Goal: Information Seeking & Learning: Understand process/instructions

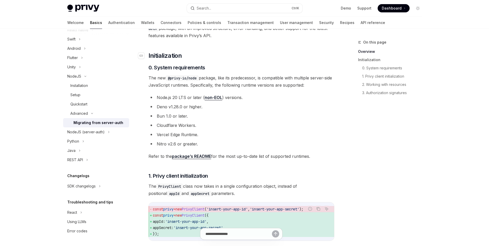
scroll to position [155, 0]
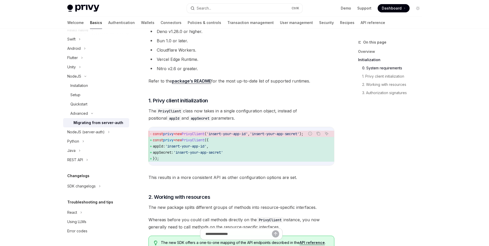
drag, startPoint x: 246, startPoint y: 84, endPoint x: 237, endPoint y: 84, distance: 9.3
click at [237, 84] on span "Refer to the package’s README for the most up-to-date list of supported runtime…" at bounding box center [242, 80] width 186 height 7
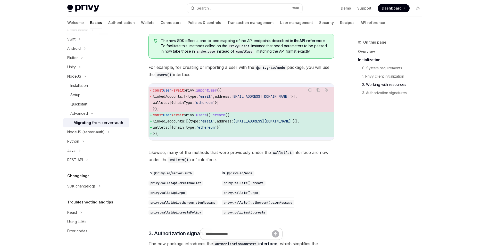
scroll to position [361, 0]
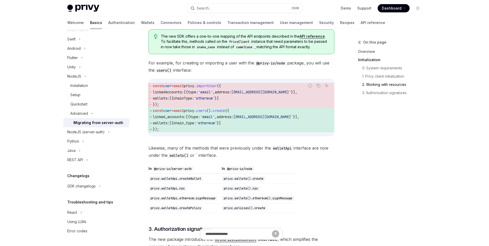
drag, startPoint x: 222, startPoint y: 115, endPoint x: 206, endPoint y: 116, distance: 16.0
click at [196, 113] on span "." at bounding box center [195, 110] width 2 height 5
drag, startPoint x: 245, startPoint y: 122, endPoint x: 240, endPoint y: 122, distance: 4.4
drag, startPoint x: 240, startPoint y: 122, endPoint x: 234, endPoint y: 122, distance: 6.2
click at [233, 119] on span "address:" at bounding box center [225, 116] width 17 height 5
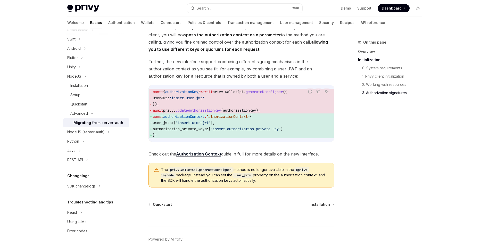
scroll to position [645, 0]
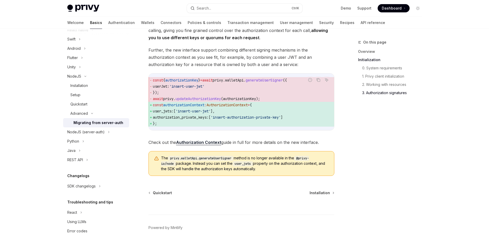
drag, startPoint x: 219, startPoint y: 124, endPoint x: 207, endPoint y: 124, distance: 11.6
click at [207, 120] on span "authorization_private_keys: [ 'insert-authorization-private-key' ]" at bounding box center [241, 117] width 177 height 6
click at [86, 87] on div "Installation" at bounding box center [79, 86] width 18 height 6
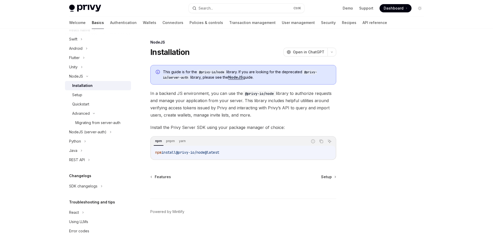
drag, startPoint x: 227, startPoint y: 154, endPoint x: 180, endPoint y: 152, distance: 46.5
click at [180, 152] on code "npm install @privy-io/node@latest" at bounding box center [243, 152] width 176 height 6
drag, startPoint x: 180, startPoint y: 152, endPoint x: 250, endPoint y: 82, distance: 98.6
click at [250, 82] on div "This guide is for the @privy-io/node library. If you are looking for the deprec…" at bounding box center [243, 75] width 186 height 20
drag, startPoint x: 274, startPoint y: 92, endPoint x: 241, endPoint y: 92, distance: 33.0
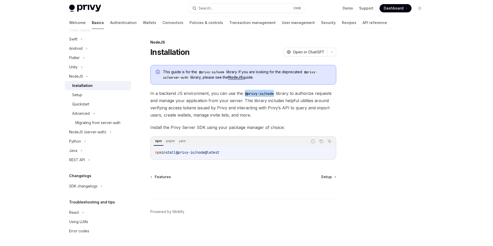
click at [241, 92] on span "In a backend JS environment, you can use the @privy-io/node library to authoriz…" at bounding box center [243, 104] width 186 height 29
drag, startPoint x: 244, startPoint y: 93, endPoint x: 273, endPoint y: 93, distance: 28.9
click at [273, 93] on code "@privy-io/node" at bounding box center [259, 94] width 33 height 6
drag, startPoint x: 273, startPoint y: 93, endPoint x: 258, endPoint y: 93, distance: 15.5
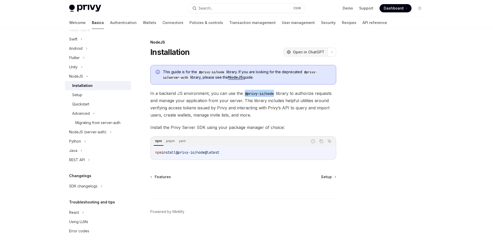
click at [309, 52] on span "Open in ChatGPT" at bounding box center [308, 52] width 31 height 5
click at [286, 122] on div "This guide is for the @privy-io/node library. If you are looking for the deprec…" at bounding box center [243, 112] width 186 height 95
drag, startPoint x: 181, startPoint y: 154, endPoint x: 212, endPoint y: 153, distance: 30.4
click at [212, 153] on span "@privy-io/node@latest" at bounding box center [197, 152] width 43 height 5
copy span "@privy-io/node"
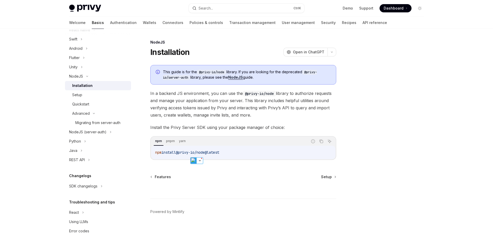
click at [244, 149] on div "npm install @privy-io/node@latest" at bounding box center [243, 152] width 184 height 13
drag, startPoint x: 237, startPoint y: 152, endPoint x: 181, endPoint y: 153, distance: 55.4
click at [181, 153] on code "npm install @privy-io/node@latest" at bounding box center [243, 152] width 176 height 6
copy span "@privy-io/node@latest"
click at [83, 95] on div "Setup" at bounding box center [100, 95] width 56 height 6
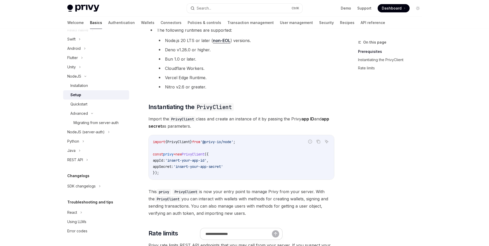
scroll to position [77, 0]
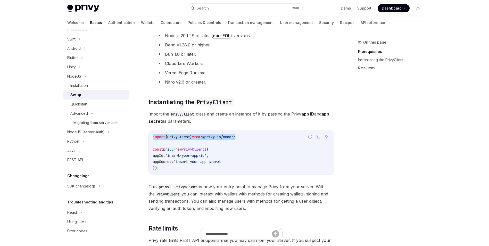
drag, startPoint x: 256, startPoint y: 139, endPoint x: 153, endPoint y: 137, distance: 102.9
click at [153, 137] on code "import { PrivyClient } from '@privy-io/node' ; const privy = new PrivyClient ({…" at bounding box center [241, 152] width 177 height 37
copy span "import { PrivyClient } from '@privy-io/node' ;"
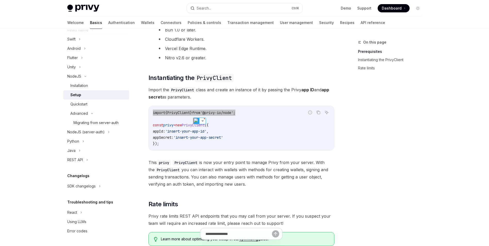
scroll to position [103, 0]
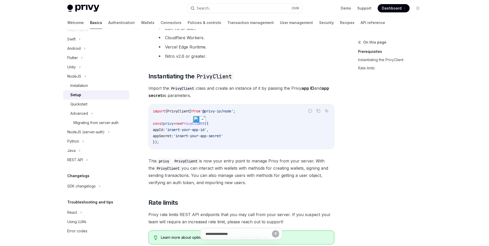
click at [252, 144] on code "import { PrivyClient } from '@privy-io/node' ; const privy = new PrivyClient ({…" at bounding box center [241, 126] width 177 height 37
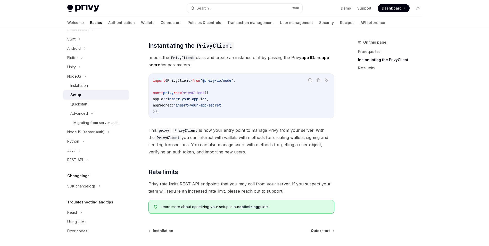
scroll to position [108, 0]
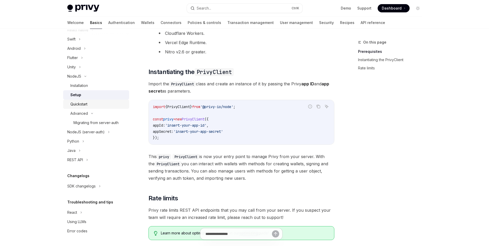
click at [86, 104] on div "Quickstart" at bounding box center [78, 104] width 17 height 6
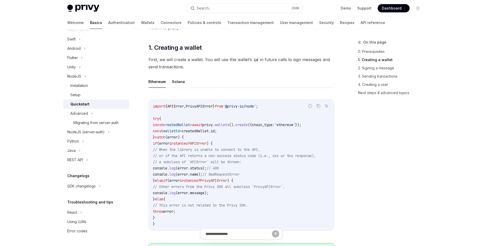
scroll to position [52, 0]
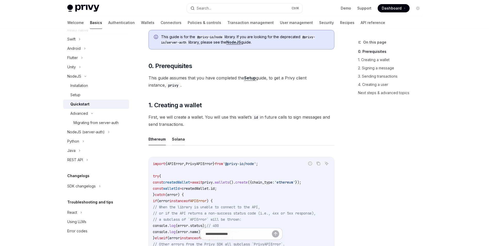
click at [177, 139] on button "Solana" at bounding box center [178, 139] width 13 height 12
click at [161, 139] on button "Ethereum" at bounding box center [157, 139] width 17 height 12
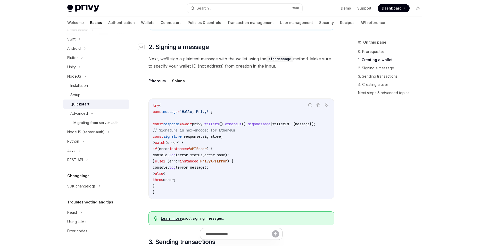
scroll to position [387, 0]
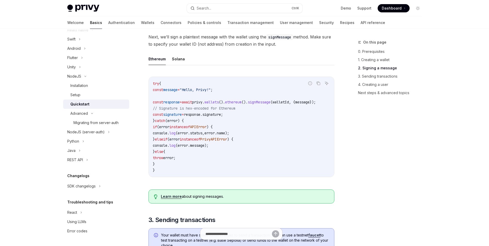
drag, startPoint x: 238, startPoint y: 97, endPoint x: 229, endPoint y: 95, distance: 9.5
drag, startPoint x: 229, startPoint y: 95, endPoint x: 217, endPoint y: 95, distance: 11.9
click at [217, 95] on code "try { const message = "Hello, Privy!" ; const response = await privy . wallets …" at bounding box center [241, 126] width 177 height 93
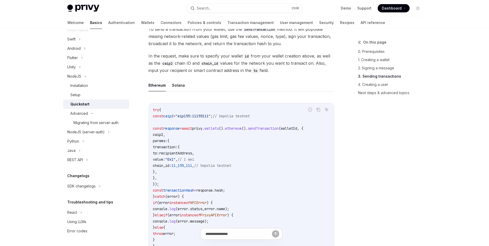
click at [209, 116] on code "try { const caip2 = "eip155:11155111" ; // Sepolia testnet const response = awa…" at bounding box center [241, 178] width 177 height 142
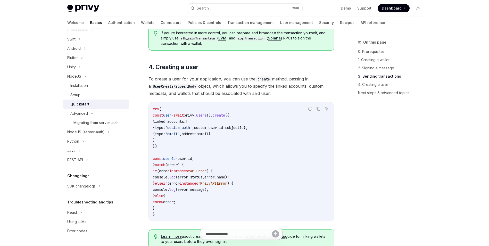
scroll to position [877, 0]
drag, startPoint x: 215, startPoint y: 98, endPoint x: 206, endPoint y: 98, distance: 9.5
click at [206, 96] on span "To create a user for your application, you can use the create method, passing i…" at bounding box center [242, 86] width 186 height 22
drag, startPoint x: 215, startPoint y: 100, endPoint x: 207, endPoint y: 100, distance: 7.8
click at [207, 96] on span "To create a user for your application, you can use the create method, passing i…" at bounding box center [242, 86] width 186 height 22
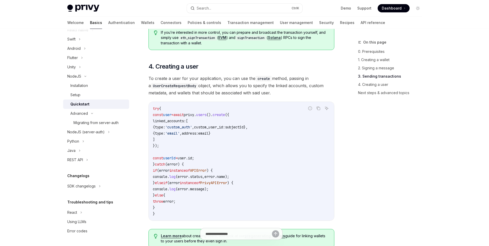
drag, startPoint x: 211, startPoint y: 101, endPoint x: 207, endPoint y: 102, distance: 3.4
click at [207, 96] on span "To create a user for your application, you can use the create method, passing i…" at bounding box center [242, 86] width 186 height 22
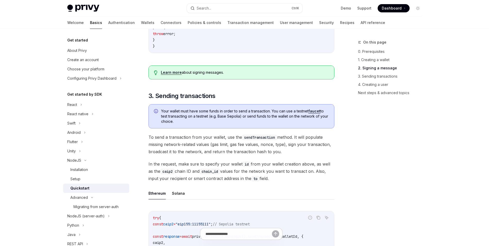
scroll to position [560, 0]
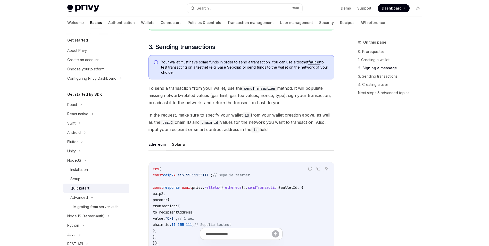
click at [177, 150] on button "Solana" at bounding box center [178, 144] width 13 height 12
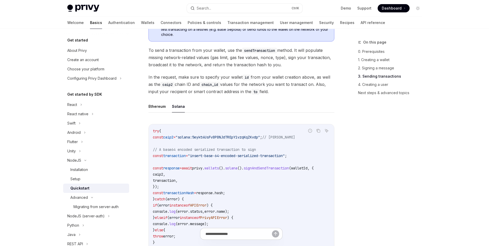
scroll to position [611, 0]
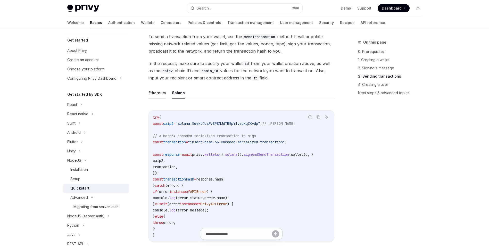
click at [159, 96] on button "Ethereum" at bounding box center [157, 93] width 17 height 12
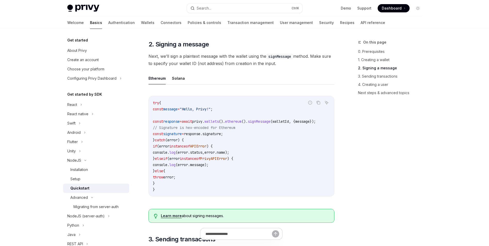
scroll to position [354, 0]
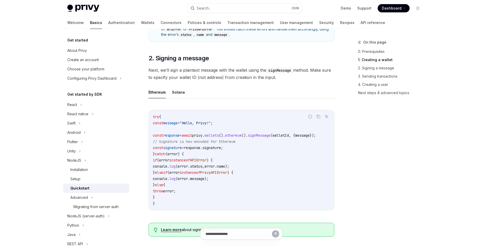
click at [184, 97] on ul "Ethereum Solana" at bounding box center [242, 92] width 186 height 12
click at [181, 95] on button "Solana" at bounding box center [178, 92] width 13 height 12
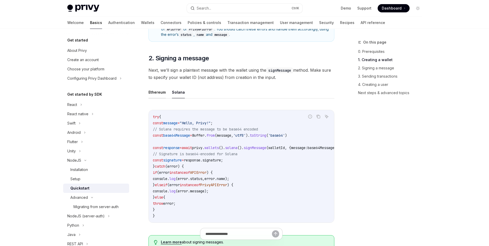
click at [154, 95] on button "Ethereum" at bounding box center [157, 92] width 17 height 12
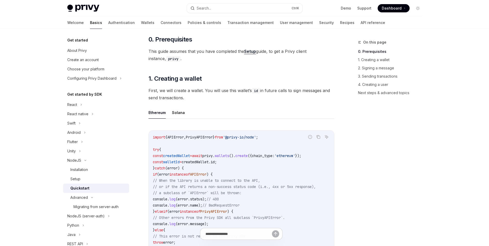
scroll to position [70, 0]
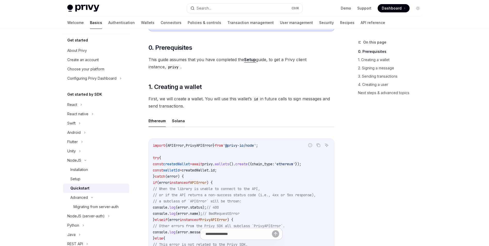
click at [176, 119] on button "Solana" at bounding box center [178, 121] width 13 height 12
click at [155, 121] on button "Ethereum" at bounding box center [157, 121] width 17 height 12
click at [171, 121] on ul "Ethereum Solana" at bounding box center [242, 121] width 186 height 12
click at [175, 122] on button "Solana" at bounding box center [178, 121] width 13 height 12
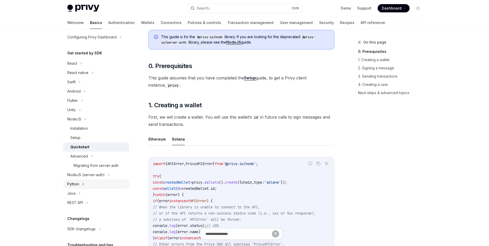
scroll to position [52, 0]
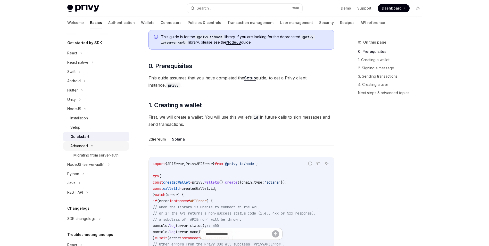
click at [84, 146] on div "Advanced" at bounding box center [79, 146] width 18 height 6
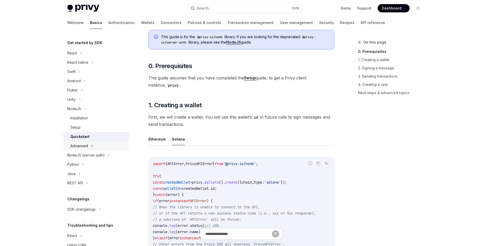
click at [82, 147] on div "Advanced" at bounding box center [79, 146] width 18 height 6
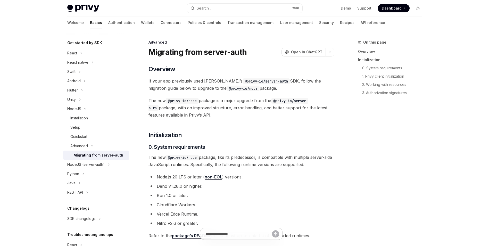
click at [84, 157] on div "Migrating from server-auth" at bounding box center [98, 155] width 50 height 6
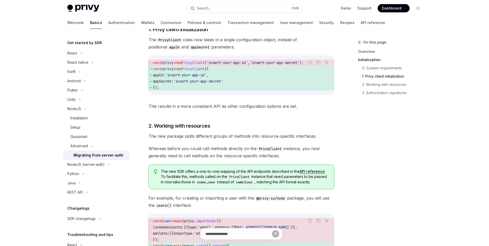
scroll to position [232, 0]
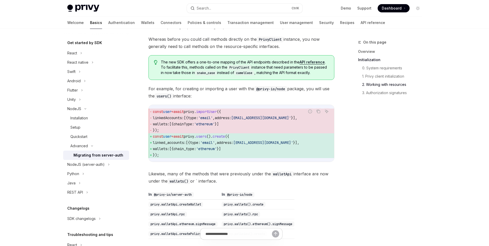
drag, startPoint x: 218, startPoint y: 133, endPoint x: 208, endPoint y: 130, distance: 10.6
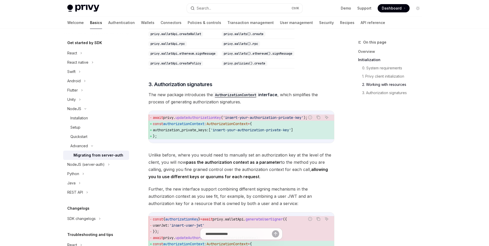
scroll to position [567, 0]
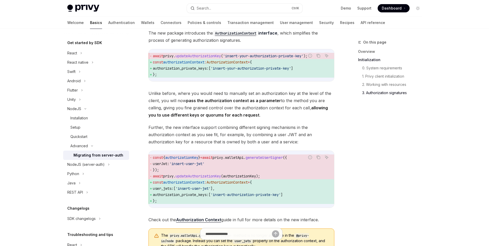
drag, startPoint x: 204, startPoint y: 105, endPoint x: 200, endPoint y: 94, distance: 12.2
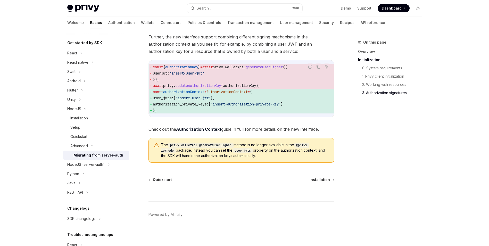
scroll to position [667, 0]
drag, startPoint x: 198, startPoint y: 61, endPoint x: 196, endPoint y: 58, distance: 3.1
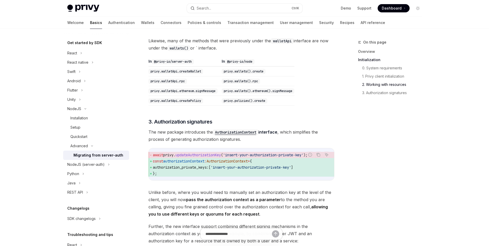
scroll to position [461, 0]
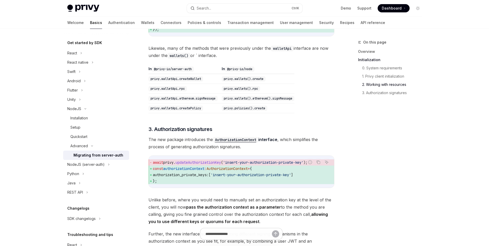
click at [208, 101] on code "privy.walletApi.ethereum.signMessage" at bounding box center [183, 98] width 69 height 5
drag, startPoint x: 212, startPoint y: 102, endPoint x: 209, endPoint y: 100, distance: 3.6
click at [208, 94] on td "privy.walletApi.rpc" at bounding box center [184, 89] width 71 height 10
click at [215, 94] on td "privy.walletApi.rpc" at bounding box center [184, 89] width 71 height 10
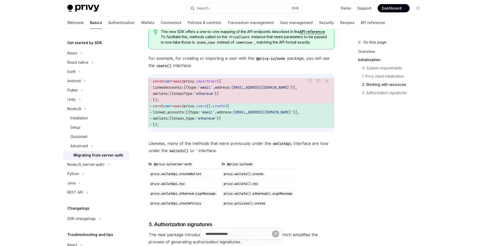
scroll to position [358, 0]
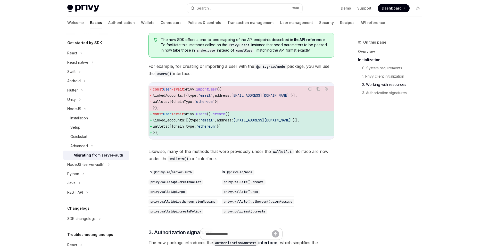
drag, startPoint x: 224, startPoint y: 96, endPoint x: 211, endPoint y: 87, distance: 15.7
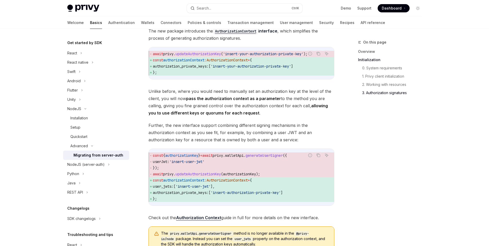
scroll to position [667, 0]
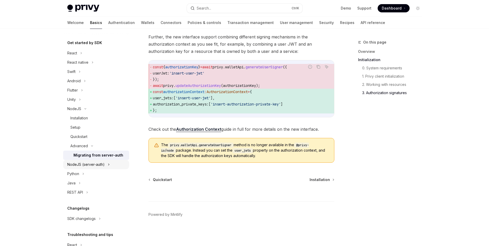
click at [87, 167] on div "NodeJS (server-auth)" at bounding box center [85, 164] width 37 height 6
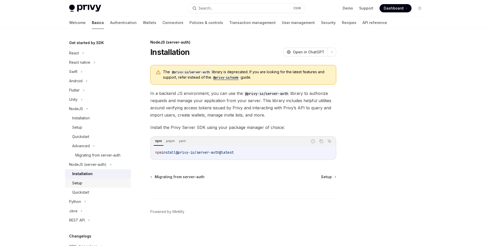
click at [87, 180] on link "Setup" at bounding box center [98, 182] width 66 height 9
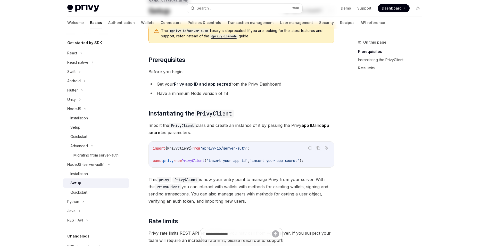
scroll to position [52, 0]
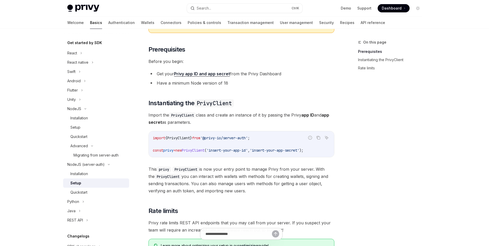
drag, startPoint x: 218, startPoint y: 157, endPoint x: 200, endPoint y: 158, distance: 18.1
click at [197, 158] on div "The @privy-io/server-auth library is deprecated. If you are looking for the lat…" at bounding box center [242, 132] width 186 height 239
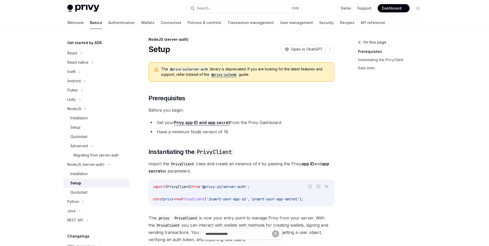
scroll to position [0, 0]
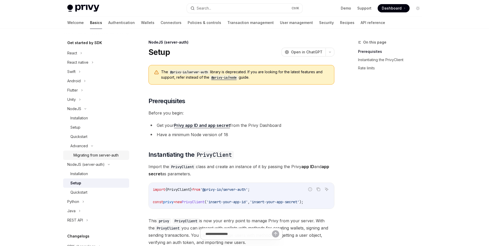
click at [106, 154] on div "Migrating from server-auth" at bounding box center [95, 155] width 45 height 6
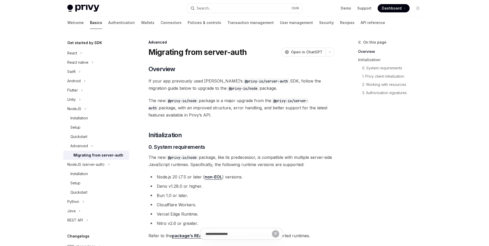
drag, startPoint x: 240, startPoint y: 116, endPoint x: 224, endPoint y: 120, distance: 15.9
drag, startPoint x: 225, startPoint y: 120, endPoint x: 220, endPoint y: 121, distance: 5.0
drag, startPoint x: 214, startPoint y: 119, endPoint x: 206, endPoint y: 121, distance: 8.1
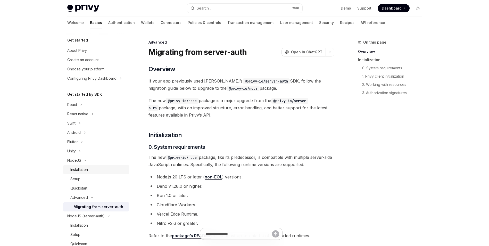
click at [85, 170] on div "Installation" at bounding box center [79, 170] width 18 height 6
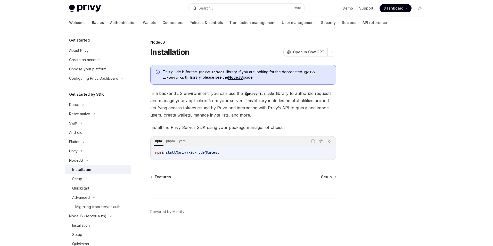
drag, startPoint x: 213, startPoint y: 123, endPoint x: 199, endPoint y: 120, distance: 14.1
drag, startPoint x: 210, startPoint y: 123, endPoint x: 200, endPoint y: 124, distance: 10.1
click at [200, 124] on div "This guide is for the @privy-io/node library. If you are looking for the deprec…" at bounding box center [243, 112] width 186 height 95
click at [75, 178] on div "Setup" at bounding box center [77, 179] width 10 height 6
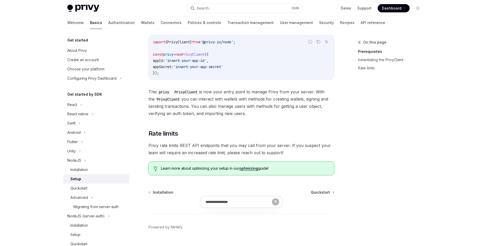
scroll to position [180, 0]
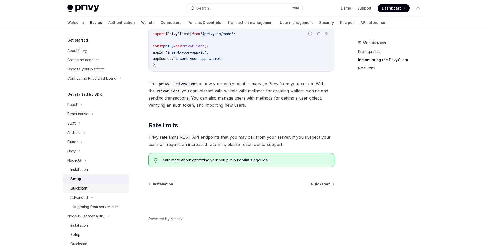
click at [90, 188] on div "Quickstart" at bounding box center [98, 188] width 56 height 6
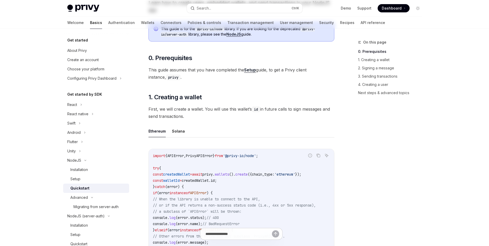
scroll to position [103, 0]
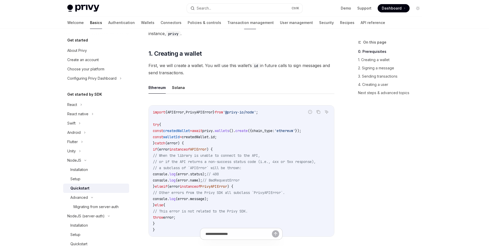
drag, startPoint x: 226, startPoint y: 88, endPoint x: 215, endPoint y: 89, distance: 10.9
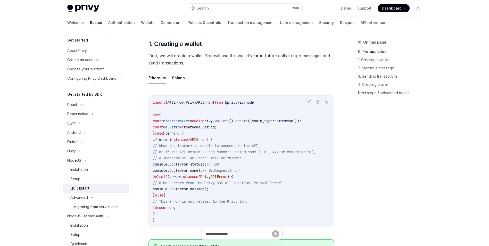
scroll to position [129, 0]
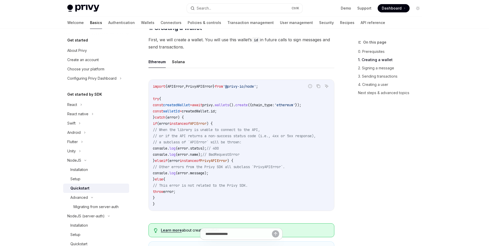
drag, startPoint x: 204, startPoint y: 75, endPoint x: 202, endPoint y: 73, distance: 3.1
click at [201, 72] on div "Ethereum Solana Report incorrect code Copy Ask AI import { APIError , PrivyAPIE…" at bounding box center [242, 137] width 186 height 163
drag, startPoint x: 207, startPoint y: 72, endPoint x: 203, endPoint y: 72, distance: 3.4
click at [203, 72] on div "Ethereum Solana Report incorrect code Copy Ask AI import { APIError , PrivyAPIE…" at bounding box center [242, 137] width 186 height 163
drag, startPoint x: 215, startPoint y: 75, endPoint x: 211, endPoint y: 75, distance: 4.4
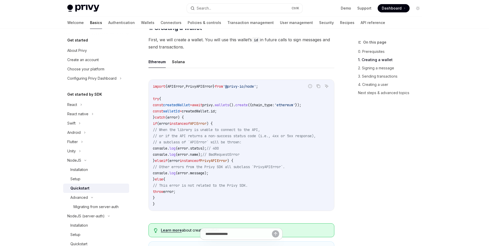
click at [211, 75] on div "Report incorrect code Copy Ask AI import { APIError , PrivyAPIError } from '@pr…" at bounding box center [242, 146] width 186 height 145
drag, startPoint x: 211, startPoint y: 75, endPoint x: 207, endPoint y: 75, distance: 4.1
click at [207, 75] on div "Report incorrect code Copy Ask AI import { APIError , PrivyAPIError } from '@pr…" at bounding box center [242, 146] width 186 height 145
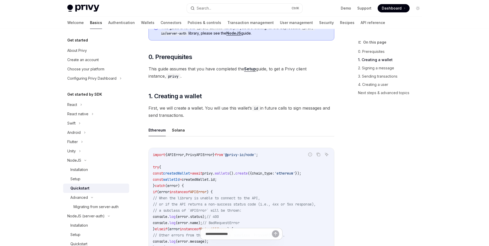
scroll to position [52, 0]
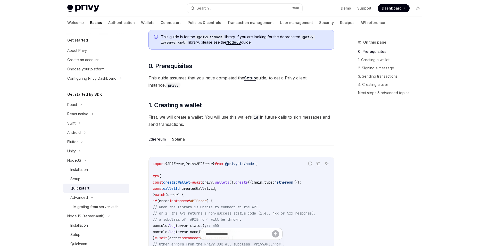
click at [175, 142] on button "Solana" at bounding box center [178, 139] width 13 height 12
click at [160, 141] on button "Ethereum" at bounding box center [157, 139] width 17 height 12
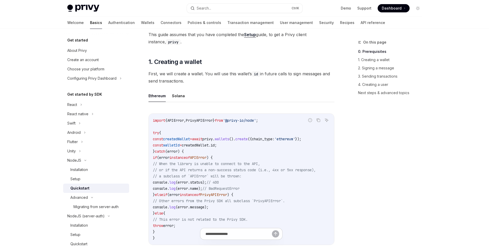
scroll to position [103, 0]
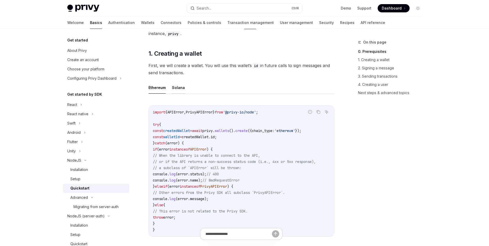
click at [178, 88] on button "Solana" at bounding box center [178, 87] width 13 height 12
click at [158, 88] on button "Ethereum" at bounding box center [157, 87] width 17 height 12
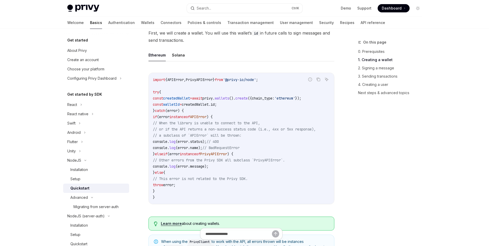
scroll to position [129, 0]
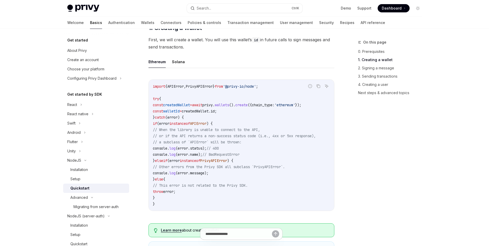
drag, startPoint x: 227, startPoint y: 154, endPoint x: 216, endPoint y: 152, distance: 11.2
click at [216, 152] on span "// BadRequestError" at bounding box center [220, 154] width 37 height 5
drag, startPoint x: 166, startPoint y: 201, endPoint x: 154, endPoint y: 171, distance: 32.0
click at [154, 171] on code "import { APIError , PrivyAPIError } from '@privy-io/node' ; try { const created…" at bounding box center [241, 145] width 177 height 124
click at [162, 201] on code "import { APIError , PrivyAPIError } from '@privy-io/node' ; try { const created…" at bounding box center [241, 145] width 177 height 124
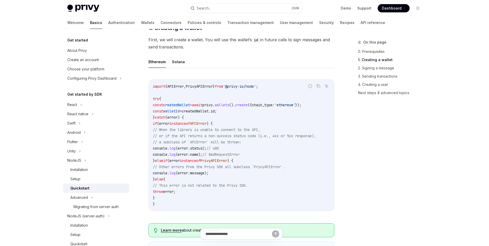
drag, startPoint x: 164, startPoint y: 198, endPoint x: 152, endPoint y: 100, distance: 99.0
click at [152, 100] on div "import { APIError , PrivyAPIError } from '@privy-io/node' ; try { const created…" at bounding box center [241, 145] width 185 height 131
copy code "try { const createdWallet = await privy . wallets (). create ({ chain_type: 'et…"
click at [190, 167] on span "// Other errors from the Privy SDK all subclass `PrivyAPIError`." at bounding box center [219, 167] width 132 height 5
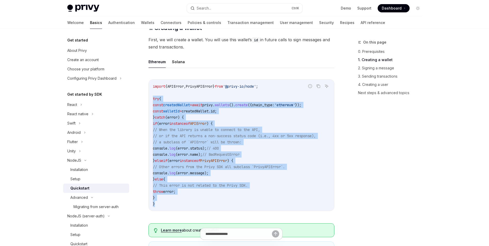
drag, startPoint x: 158, startPoint y: 205, endPoint x: 149, endPoint y: 96, distance: 109.2
click at [149, 96] on div "import { APIError , PrivyAPIError } from '@privy-io/node' ; try { const created…" at bounding box center [241, 145] width 185 height 131
copy code "try { const createdWallet = await privy . wallets (). create ({ chain_type: 'et…"
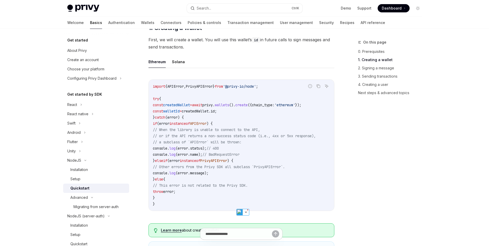
drag, startPoint x: 149, startPoint y: 96, endPoint x: 227, endPoint y: 57, distance: 87.4
click at [179, 62] on button "Solana" at bounding box center [178, 62] width 13 height 12
click at [158, 63] on button "Ethereum" at bounding box center [157, 62] width 17 height 12
click at [179, 60] on button "Solana" at bounding box center [178, 62] width 13 height 12
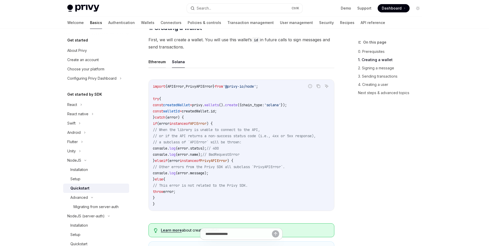
click at [152, 61] on button "Ethereum" at bounding box center [157, 62] width 17 height 12
click at [164, 61] on button "Ethereum" at bounding box center [157, 62] width 17 height 12
click at [174, 61] on button "Solana" at bounding box center [178, 62] width 13 height 12
click at [154, 61] on button "Ethereum" at bounding box center [157, 62] width 17 height 12
click at [171, 62] on ul "Ethereum Solana" at bounding box center [242, 62] width 186 height 12
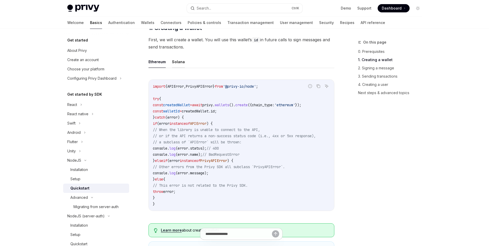
click at [175, 62] on button "Solana" at bounding box center [178, 62] width 13 height 12
click at [161, 62] on button "Ethereum" at bounding box center [157, 62] width 17 height 12
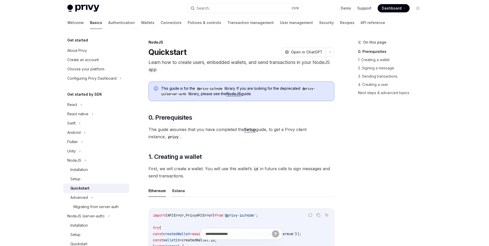
click at [181, 186] on button "Solana" at bounding box center [178, 191] width 13 height 12
click at [179, 189] on button "Solana" at bounding box center [178, 191] width 13 height 12
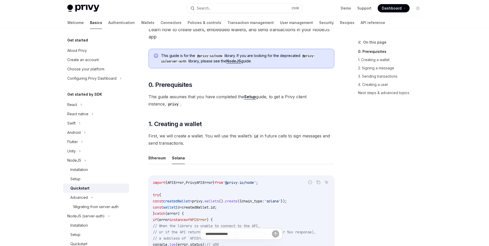
scroll to position [129, 0]
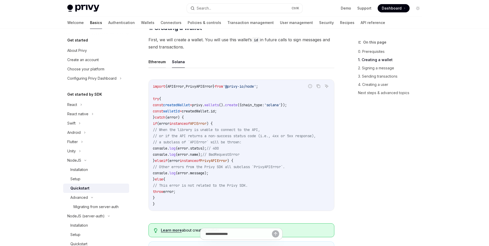
click at [158, 64] on button "Ethereum" at bounding box center [157, 62] width 17 height 12
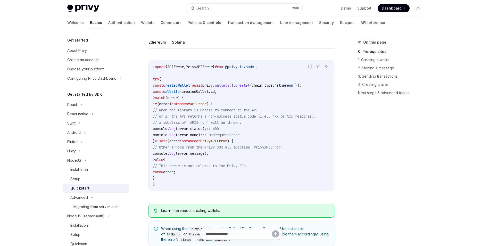
scroll to position [155, 0]
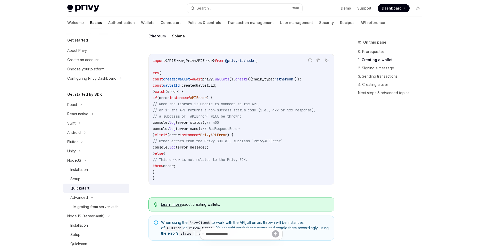
drag, startPoint x: 203, startPoint y: 91, endPoint x: 199, endPoint y: 67, distance: 24.4
drag, startPoint x: 199, startPoint y: 67, endPoint x: 194, endPoint y: 71, distance: 6.4
click at [192, 70] on code "import { APIError , PrivyAPIError } from '@privy-io/node' ; try { const created…" at bounding box center [241, 119] width 177 height 124
drag, startPoint x: 197, startPoint y: 72, endPoint x: 190, endPoint y: 73, distance: 6.8
click at [188, 72] on code "import { APIError , PrivyAPIError } from '@privy-io/node' ; try { const created…" at bounding box center [241, 119] width 177 height 124
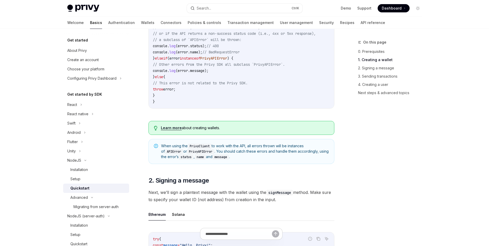
scroll to position [232, 0]
drag, startPoint x: 217, startPoint y: 168, endPoint x: 202, endPoint y: 170, distance: 15.7
drag, startPoint x: 201, startPoint y: 172, endPoint x: 198, endPoint y: 172, distance: 3.2
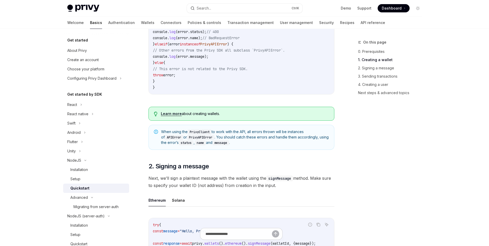
scroll to position [335, 0]
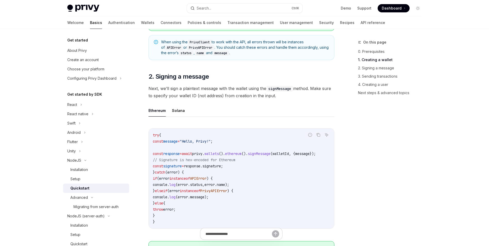
drag, startPoint x: 211, startPoint y: 133, endPoint x: 197, endPoint y: 129, distance: 14.6
drag, startPoint x: 197, startPoint y: 129, endPoint x: 195, endPoint y: 129, distance: 2.6
click at [194, 128] on div "Report incorrect code Copy Ask AI try { const message = "Hello, Privy!" ; const…" at bounding box center [242, 180] width 186 height 114
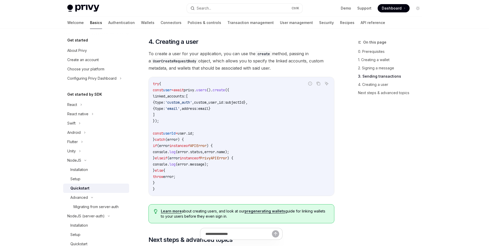
scroll to position [928, 0]
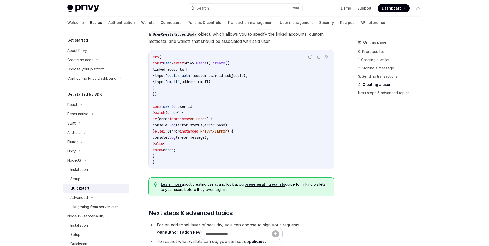
drag, startPoint x: 230, startPoint y: 106, endPoint x: 220, endPoint y: 107, distance: 10.6
drag, startPoint x: 220, startPoint y: 107, endPoint x: 200, endPoint y: 105, distance: 19.7
click at [200, 105] on code "try { const user = await privy . users (). create ({ linked_accounts: [ { type:…" at bounding box center [241, 109] width 177 height 111
drag, startPoint x: 221, startPoint y: 104, endPoint x: 213, endPoint y: 104, distance: 8.3
click at [213, 104] on code "try { const user = await privy . users (). create ({ linked_accounts: [ { type:…" at bounding box center [241, 109] width 177 height 111
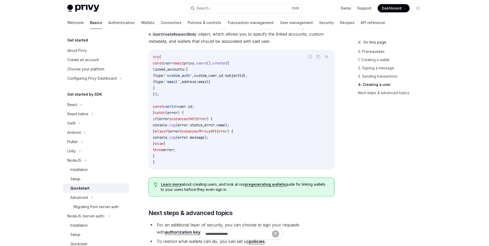
drag, startPoint x: 219, startPoint y: 104, endPoint x: 209, endPoint y: 105, distance: 9.8
click at [209, 105] on code "try { const user = await privy . users (). create ({ linked_accounts: [ { type:…" at bounding box center [241, 109] width 177 height 111
click at [204, 105] on code "try { const user = await privy . users (). create ({ linked_accounts: [ { type:…" at bounding box center [241, 109] width 177 height 111
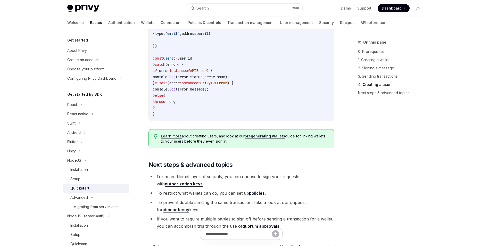
scroll to position [1031, 0]
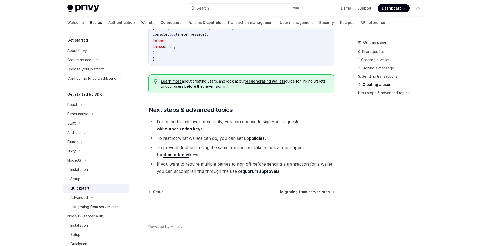
drag, startPoint x: 221, startPoint y: 134, endPoint x: 211, endPoint y: 133, distance: 10.3
click at [211, 133] on li "For an additional layer of security, you can choose to sign your requests with …" at bounding box center [242, 125] width 186 height 14
drag, startPoint x: 231, startPoint y: 163, endPoint x: 224, endPoint y: 163, distance: 7.2
click at [224, 158] on li "To prevent double sending the same transaction, take a look at our support for …" at bounding box center [242, 151] width 186 height 14
drag, startPoint x: 229, startPoint y: 163, endPoint x: 226, endPoint y: 164, distance: 3.3
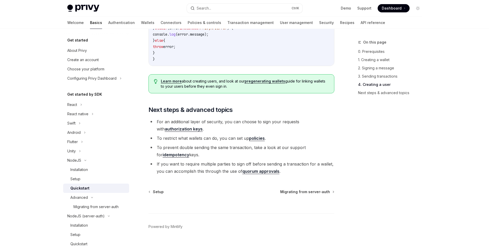
click at [226, 158] on li "To prevent double sending the same transaction, take a look at our support for …" at bounding box center [242, 151] width 186 height 14
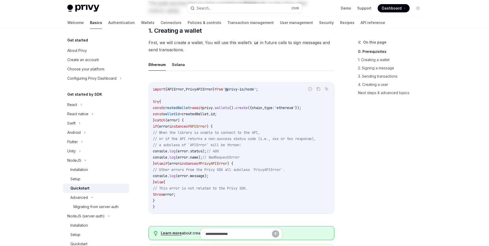
scroll to position [129, 0]
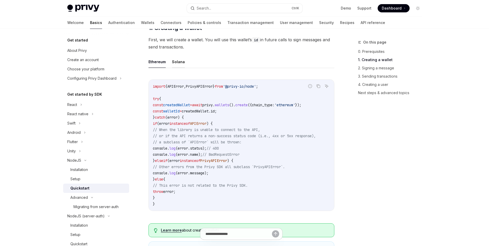
click at [177, 62] on button "Solana" at bounding box center [178, 62] width 13 height 12
click at [160, 62] on button "Ethereum" at bounding box center [157, 62] width 17 height 12
click at [177, 62] on button "Solana" at bounding box center [178, 62] width 13 height 12
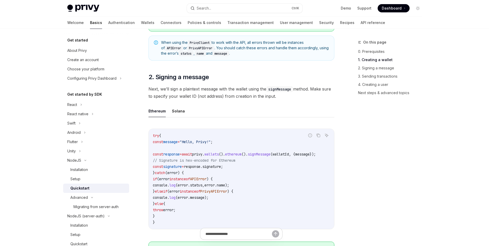
scroll to position [335, 0]
click at [180, 116] on button "Solana" at bounding box center [178, 110] width 13 height 12
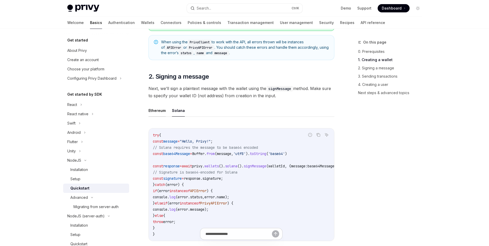
click at [160, 115] on button "Ethereum" at bounding box center [157, 110] width 17 height 12
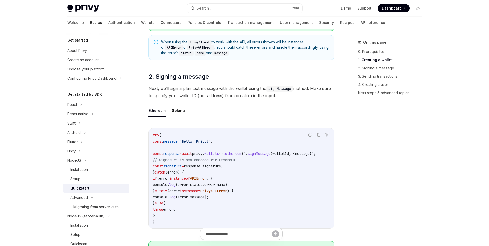
click at [171, 114] on ul "Ethereum Solana" at bounding box center [242, 110] width 186 height 12
click at [172, 113] on button "Solana" at bounding box center [178, 110] width 13 height 12
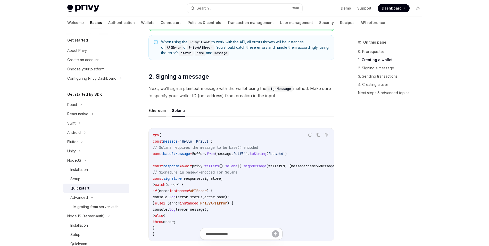
click at [157, 112] on button "Ethereum" at bounding box center [157, 110] width 17 height 12
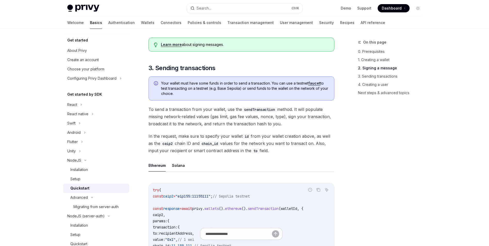
scroll to position [619, 0]
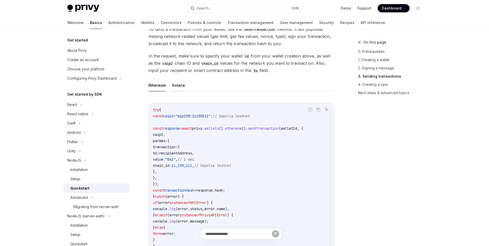
click at [180, 88] on button "Solana" at bounding box center [178, 85] width 13 height 12
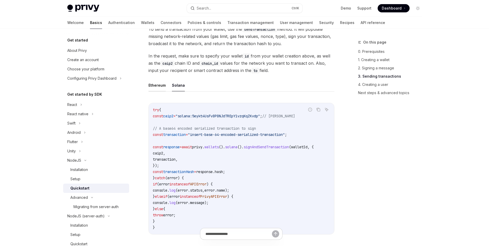
click at [156, 87] on button "Ethereum" at bounding box center [157, 85] width 17 height 12
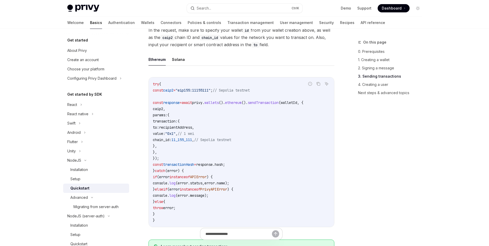
drag, startPoint x: 243, startPoint y: 111, endPoint x: 234, endPoint y: 113, distance: 9.4
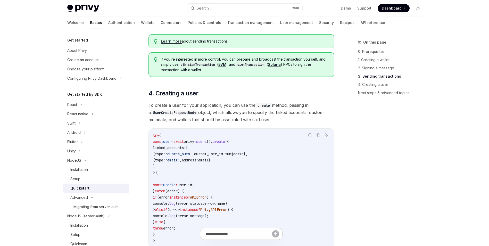
scroll to position [877, 0]
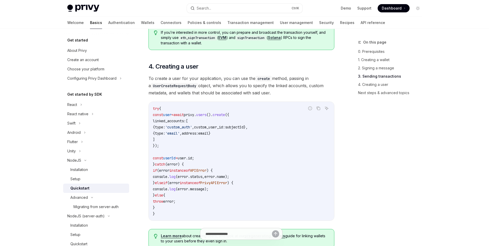
drag, startPoint x: 275, startPoint y: 131, endPoint x: 260, endPoint y: 133, distance: 15.1
click at [244, 129] on span "subjectId" at bounding box center [234, 127] width 19 height 5
drag, startPoint x: 266, startPoint y: 132, endPoint x: 255, endPoint y: 133, distance: 11.1
click at [244, 129] on span "subjectId" at bounding box center [234, 127] width 19 height 5
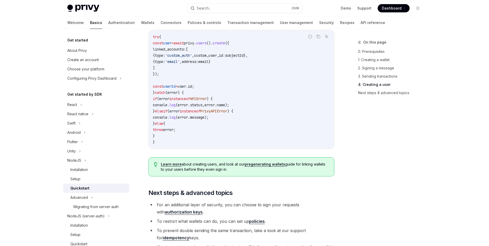
scroll to position [921, 0]
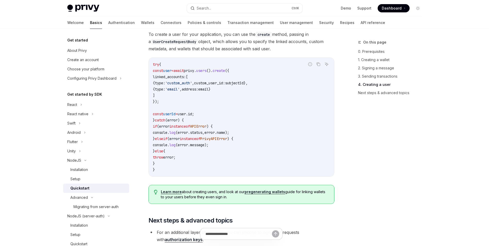
drag, startPoint x: 265, startPoint y: 127, endPoint x: 241, endPoint y: 124, distance: 24.5
click at [241, 124] on code "try { const user = await privy . users (). create ({ linked_accounts: [ { type:…" at bounding box center [241, 116] width 177 height 111
drag, startPoint x: 262, startPoint y: 121, endPoint x: 253, endPoint y: 121, distance: 9.3
click at [253, 121] on code "try { const user = await privy . users (). create ({ linked_accounts: [ { type:…" at bounding box center [241, 116] width 177 height 111
drag, startPoint x: 252, startPoint y: 124, endPoint x: 249, endPoint y: 124, distance: 2.6
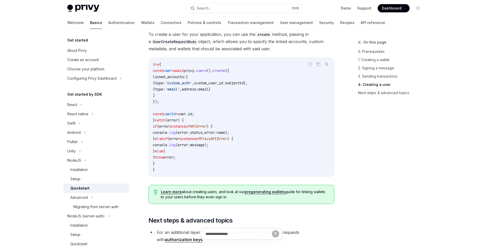
drag, startPoint x: 249, startPoint y: 124, endPoint x: 238, endPoint y: 122, distance: 11.1
click at [238, 122] on code "try { const user = await privy . users (). create ({ linked_accounts: [ { type:…" at bounding box center [241, 116] width 177 height 111
drag, startPoint x: 246, startPoint y: 121, endPoint x: 240, endPoint y: 121, distance: 6.2
click at [240, 121] on code "try { const user = await privy . users (). create ({ linked_accounts: [ { type:…" at bounding box center [241, 116] width 177 height 111
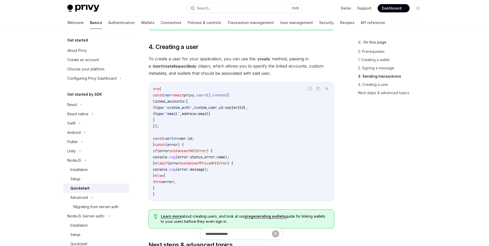
scroll to position [895, 0]
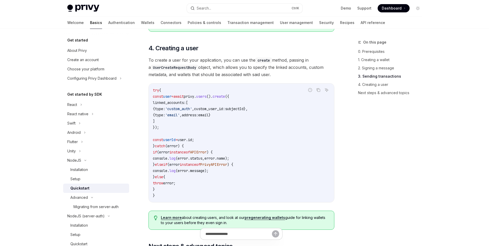
click at [177, 70] on code "UserCreateRequestBody" at bounding box center [174, 68] width 47 height 6
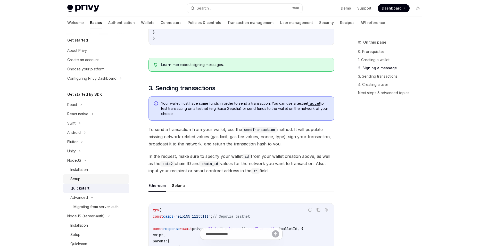
scroll to position [508, 0]
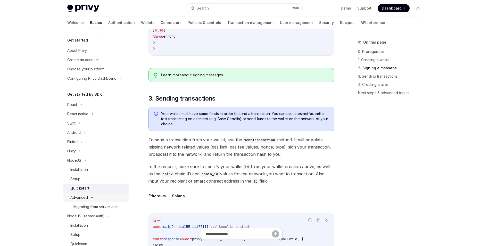
click at [88, 194] on div "Advanced" at bounding box center [96, 197] width 66 height 9
click at [93, 199] on div "Advanced" at bounding box center [96, 197] width 66 height 9
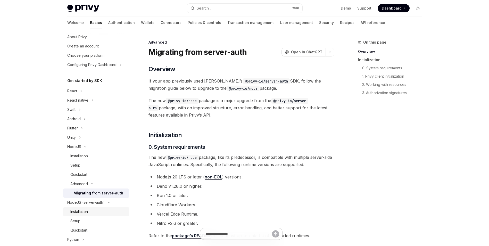
scroll to position [52, 0]
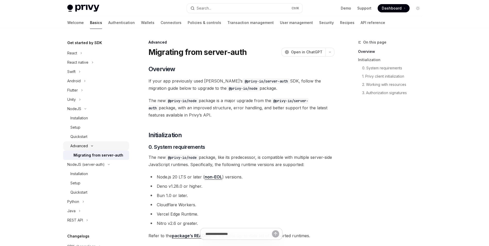
click at [84, 147] on div "Advanced" at bounding box center [79, 146] width 18 height 6
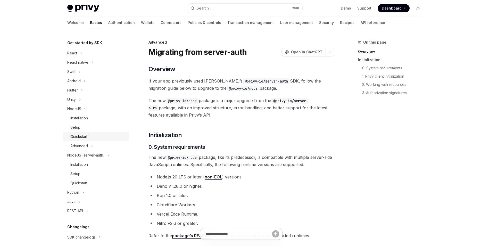
click at [84, 138] on div "Quickstart" at bounding box center [78, 137] width 17 height 6
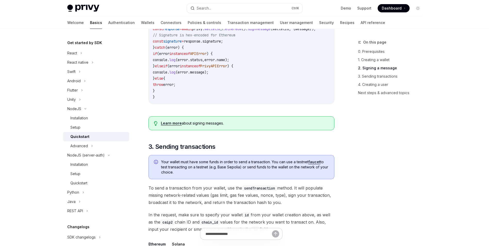
scroll to position [541, 0]
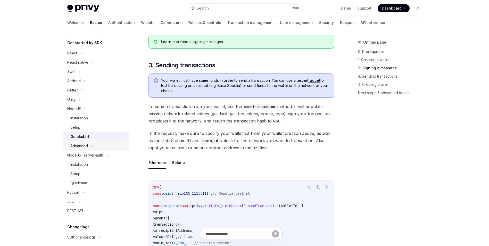
click at [80, 147] on div "Advanced" at bounding box center [79, 146] width 18 height 6
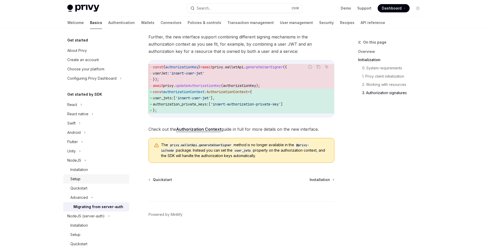
click at [84, 182] on div "Setup" at bounding box center [98, 179] width 56 height 6
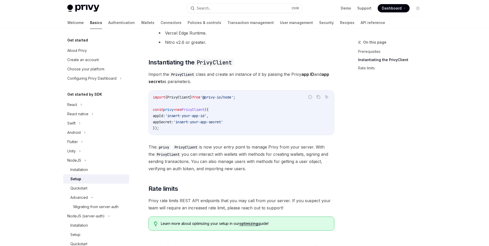
scroll to position [155, 0]
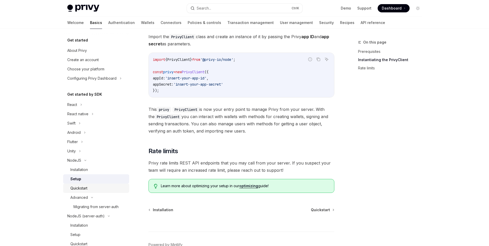
click at [84, 187] on div "Quickstart" at bounding box center [78, 188] width 17 height 6
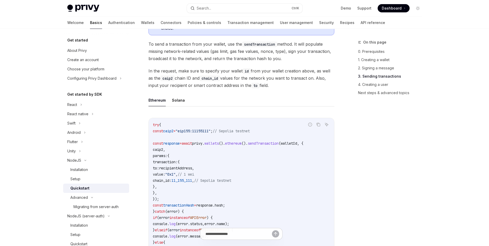
scroll to position [645, 0]
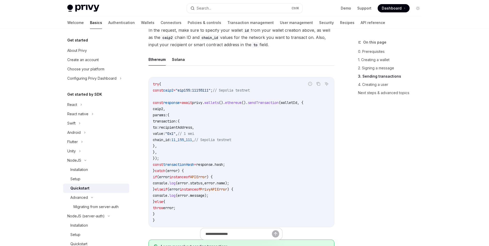
drag, startPoint x: 243, startPoint y: 163, endPoint x: 231, endPoint y: 165, distance: 12.3
click at [231, 165] on code "try { const caip2 = "eip155:11155111" ; // Sepolia testnet const response = awa…" at bounding box center [241, 152] width 177 height 142
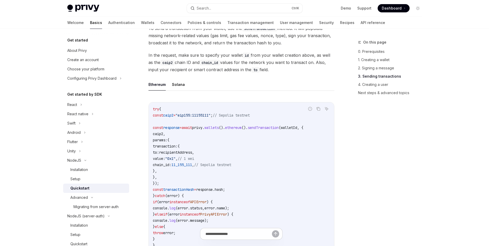
scroll to position [619, 0]
click at [141, 24] on link "Wallets" at bounding box center [147, 23] width 13 height 12
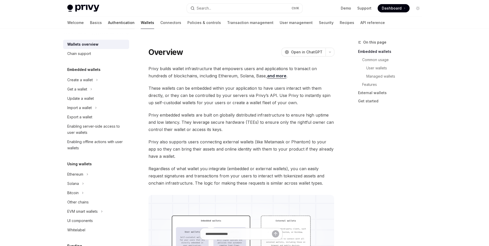
click at [108, 20] on link "Authentication" at bounding box center [121, 23] width 27 height 12
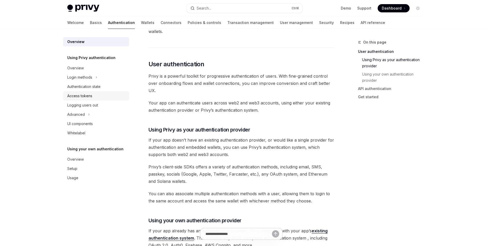
scroll to position [77, 0]
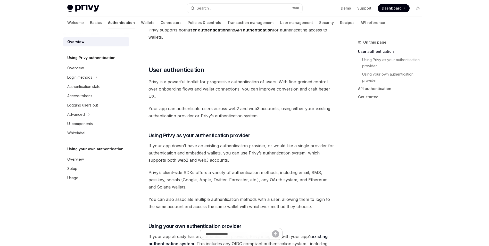
click at [130, 22] on div "Welcome Basics Authentication Wallets Connectors Policies & controls Transactio…" at bounding box center [226, 23] width 318 height 12
click at [141, 24] on link "Wallets" at bounding box center [147, 23] width 13 height 12
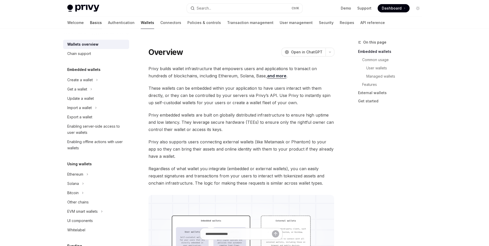
click at [90, 22] on link "Basics" at bounding box center [96, 23] width 12 height 12
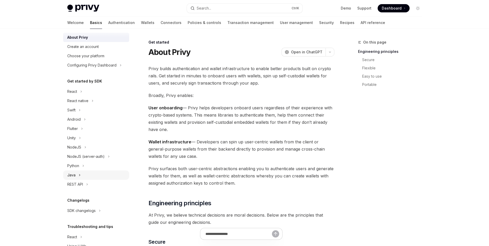
scroll to position [38, 0]
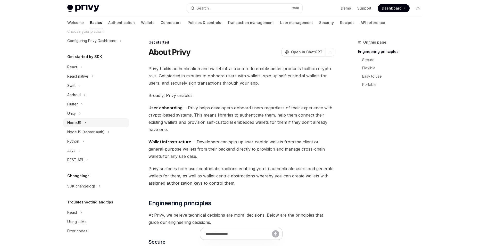
click at [82, 122] on div "NodeJS" at bounding box center [96, 122] width 66 height 9
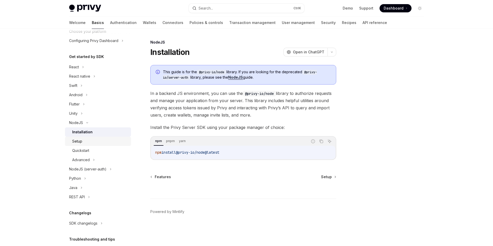
click at [85, 141] on div "Setup" at bounding box center [100, 141] width 56 height 6
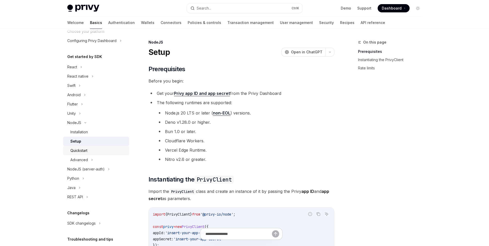
click at [88, 150] on div "Quickstart" at bounding box center [98, 150] width 56 height 6
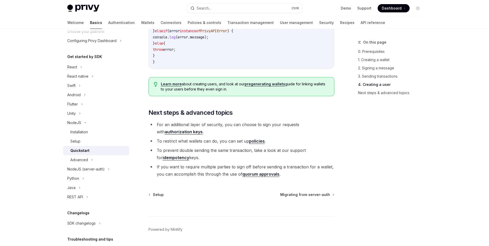
scroll to position [1050, 0]
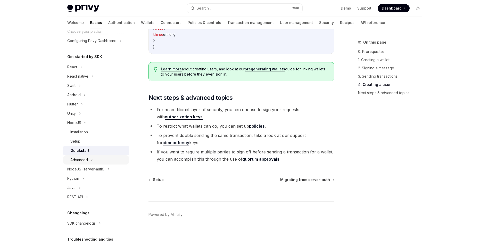
click at [84, 160] on div "Advanced" at bounding box center [79, 160] width 18 height 6
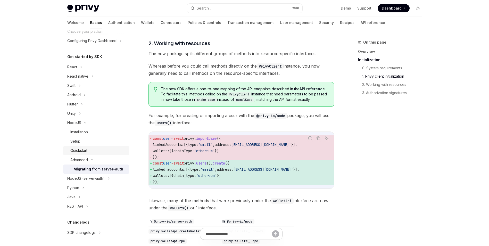
scroll to position [309, 0]
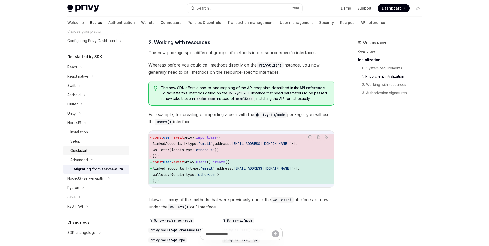
click at [84, 151] on div "Quickstart" at bounding box center [78, 150] width 17 height 6
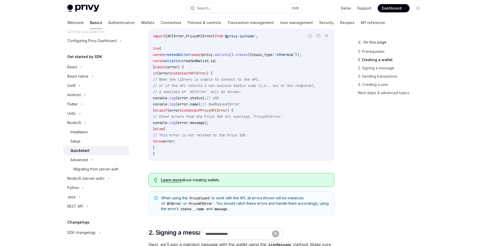
scroll to position [180, 0]
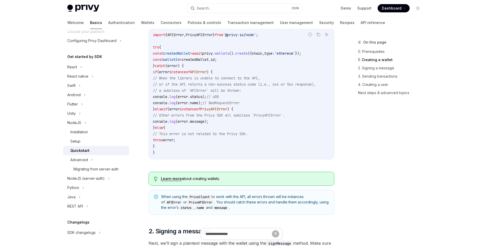
drag, startPoint x: 233, startPoint y: 130, endPoint x: 217, endPoint y: 130, distance: 15.5
click at [217, 130] on code "import { APIError , PrivyAPIError } from '@privy-io/node' ; try { const created…" at bounding box center [241, 94] width 177 height 124
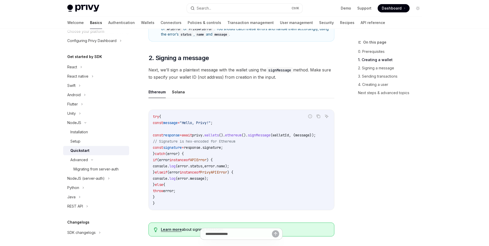
scroll to position [361, 0]
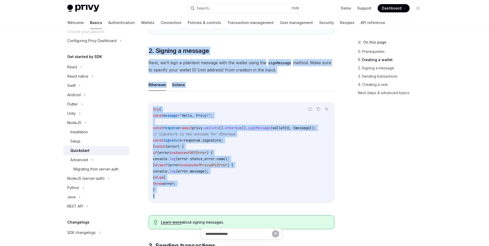
drag, startPoint x: 148, startPoint y: 48, endPoint x: 190, endPoint y: 196, distance: 154.1
copy div "2. Signing a message Next, we’ll sign a plaintext message with the wallet using…"
click at [273, 121] on code "try { const message = "Hello, Privy!" ; const response = await privy . wallets …" at bounding box center [241, 152] width 177 height 93
drag, startPoint x: 151, startPoint y: 143, endPoint x: 147, endPoint y: 54, distance: 89.1
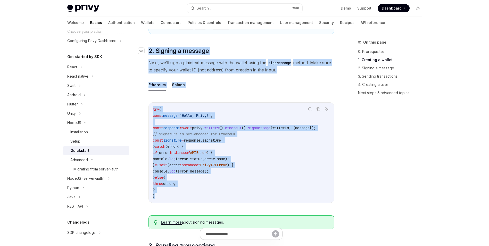
copy div "​ 2. Signing a message Next, we’ll sign a plaintext message with the wallet usi…"
click at [200, 91] on ul "Ethereum Solana" at bounding box center [242, 85] width 186 height 12
click at [176, 87] on button "Solana" at bounding box center [178, 85] width 13 height 12
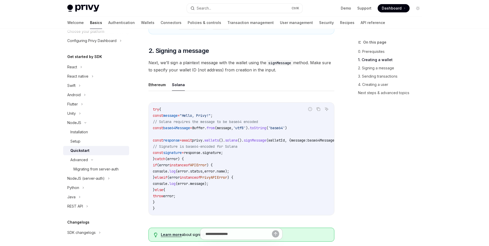
click at [200, 178] on span "instanceof" at bounding box center [190, 177] width 21 height 5
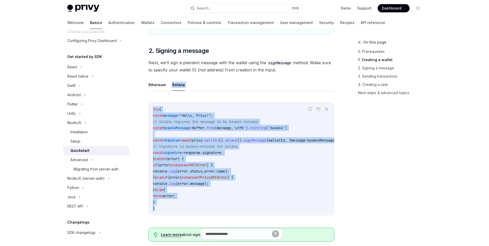
drag, startPoint x: 160, startPoint y: 210, endPoint x: 168, endPoint y: 85, distance: 125.3
click at [168, 85] on div "Ethereum Solana Report incorrect code Copy Ask AI try { const message = "Hello,…" at bounding box center [242, 151] width 186 height 145
copy div "Solana Report incorrect code Copy Ask AI try { const message = "Hello, Privy!" …"
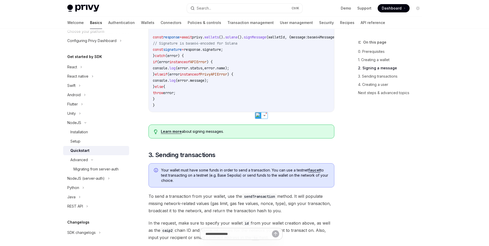
drag, startPoint x: 357, startPoint y: 165, endPoint x: 349, endPoint y: 164, distance: 8.0
click at [357, 165] on div "On this page 0. Prerequisites 1. Creating a wallet 2. Signing a message 3. Send…" at bounding box center [387, 142] width 78 height 207
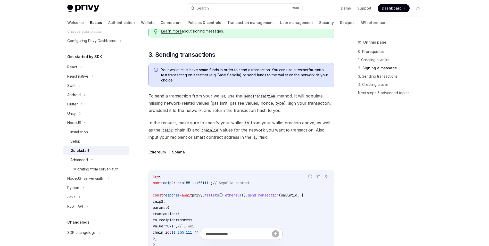
scroll to position [567, 0]
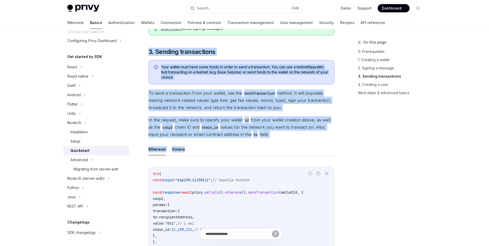
drag, startPoint x: 266, startPoint y: 138, endPoint x: 173, endPoint y: 72, distance: 114.0
click at [149, 53] on div "This guide is for the @privy-io/node library. If you are looking for the deprec…" at bounding box center [242, 82] width 186 height 1137
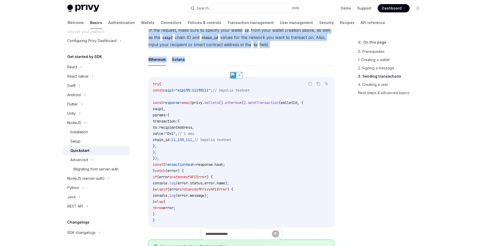
scroll to position [670, 0]
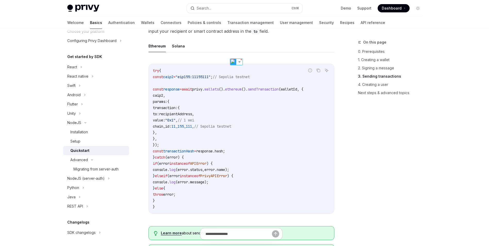
click at [252, 170] on code "try { const caip2 = "eip155:11155111" ; // Sepolia testnet const response = awa…" at bounding box center [241, 139] width 177 height 142
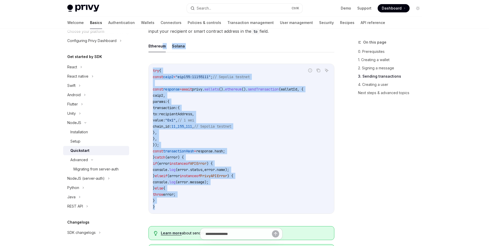
drag, startPoint x: 157, startPoint y: 213, endPoint x: 162, endPoint y: 50, distance: 163.1
click at [162, 50] on div "Ethereum Solana Report incorrect code Copy Ask AI try { const caip2 = "eip155:1…" at bounding box center [242, 131] width 186 height 182
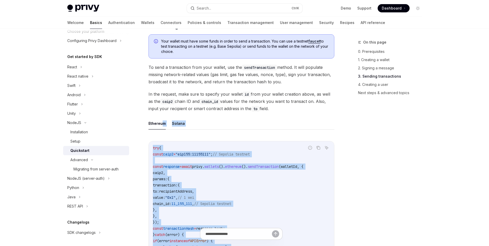
click at [237, 121] on div "This guide is for the @privy-io/node library. If you are looking for the deprec…" at bounding box center [242, 56] width 186 height 1137
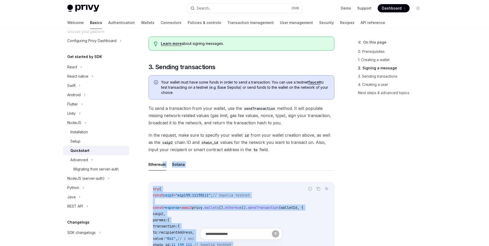
scroll to position [541, 0]
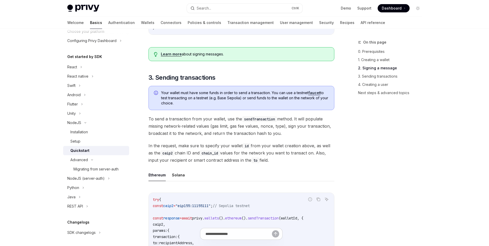
click at [162, 88] on div "This guide is for the @privy-io/node library. If you are looking for the deprec…" at bounding box center [242, 108] width 186 height 1137
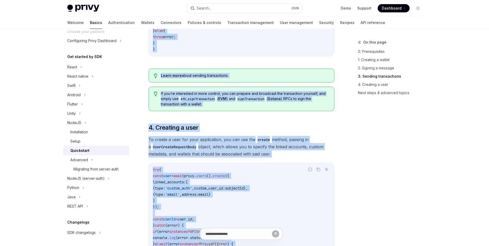
scroll to position [833, 0]
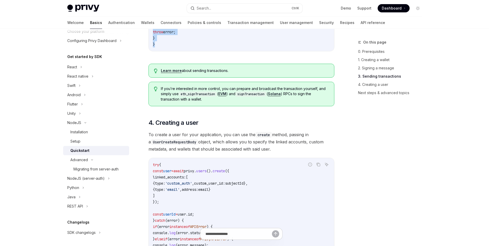
drag, startPoint x: 149, startPoint y: 80, endPoint x: 158, endPoint y: 53, distance: 27.6
copy div "3. Sending transactions Your wallet must have some funds in order to send a tra…"
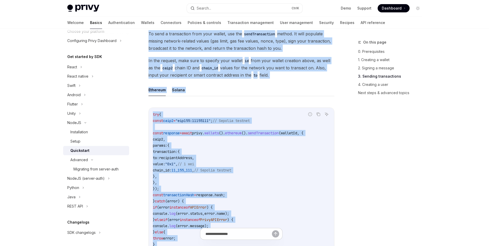
click at [228, 131] on code "try { const caip2 = "eip155:11155111" ; // Sepolia testnet const response = awa…" at bounding box center [241, 182] width 177 height 142
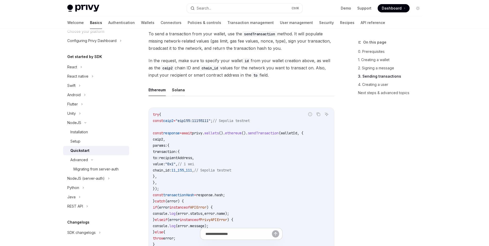
click at [178, 96] on button "Solana" at bounding box center [178, 90] width 13 height 12
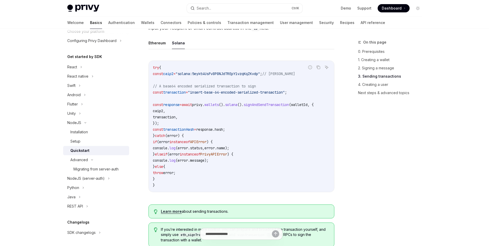
scroll to position [678, 0]
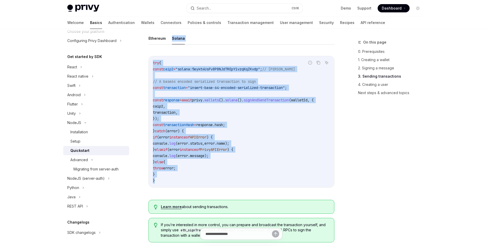
drag, startPoint x: 158, startPoint y: 185, endPoint x: 171, endPoint y: 42, distance: 143.5
click at [171, 42] on div "Ethereum Solana Report incorrect code Copy Ask AI try { const caip2 = "solana:5…" at bounding box center [242, 113] width 186 height 163
copy div "Solana Report incorrect code Copy Ask AI try { const caip2 = "solana:5eykt4UsFv…"
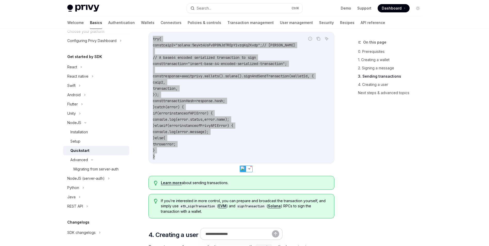
scroll to position [704, 0]
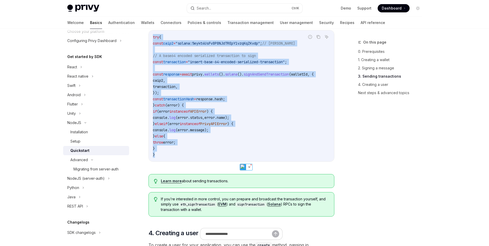
click at [216, 149] on code "try { const caip2 = "solana:5eykt4UsFv8P8NJdTREpY1vzqKqZKvdp" ; // Solana Mainn…" at bounding box center [241, 96] width 177 height 124
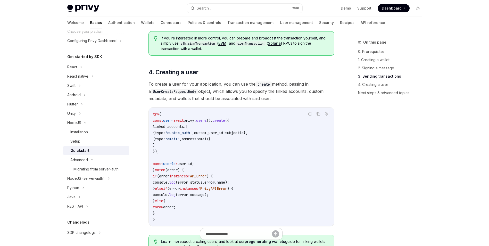
scroll to position [863, 0]
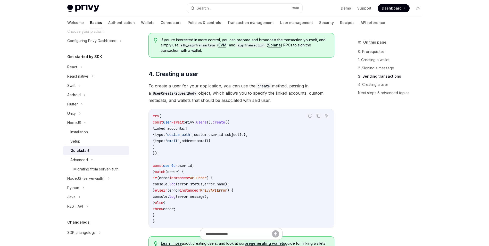
drag, startPoint x: 155, startPoint y: 226, endPoint x: 155, endPoint y: 151, distance: 75.0
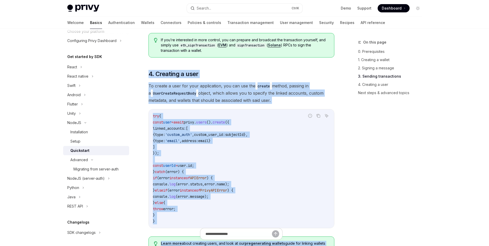
drag, startPoint x: 149, startPoint y: 77, endPoint x: 161, endPoint y: 227, distance: 150.8
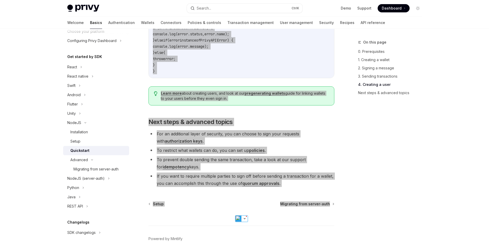
scroll to position [1018, 0]
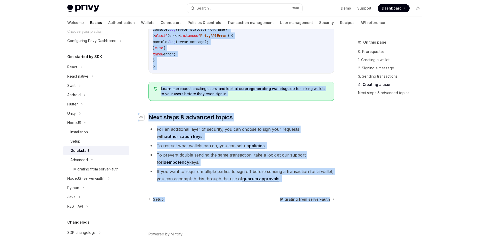
click at [258, 121] on h2 "​ Next steps & advanced topics" at bounding box center [242, 117] width 186 height 8
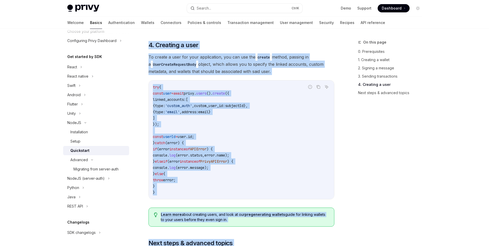
scroll to position [889, 0]
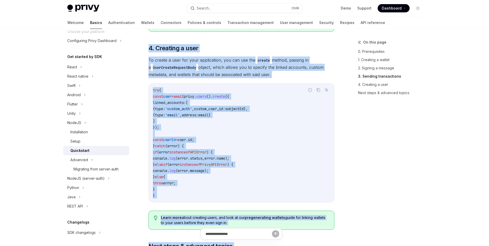
click at [248, 144] on code "try { const user = await privy . users (). create ({ linked_accounts: [ { type:…" at bounding box center [241, 142] width 177 height 111
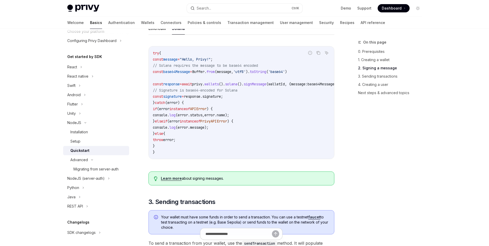
scroll to position [373, 0]
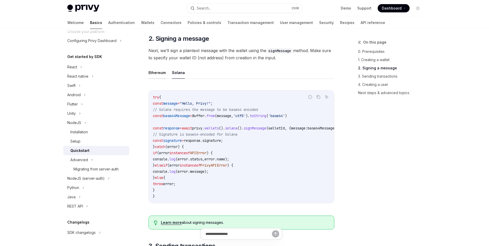
click at [162, 75] on button "Ethereum" at bounding box center [157, 73] width 17 height 12
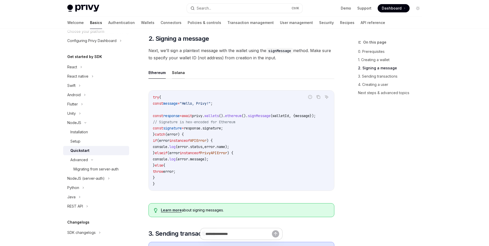
click at [182, 73] on button "Solana" at bounding box center [178, 73] width 13 height 12
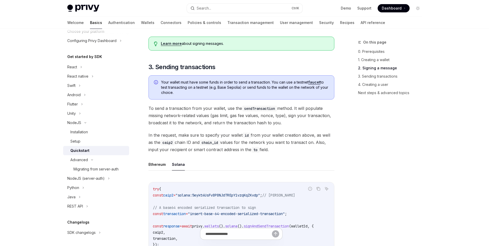
scroll to position [605, 0]
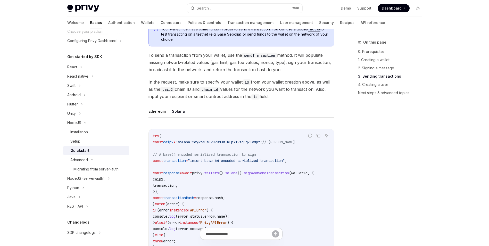
click at [157, 115] on button "Ethereum" at bounding box center [157, 111] width 17 height 12
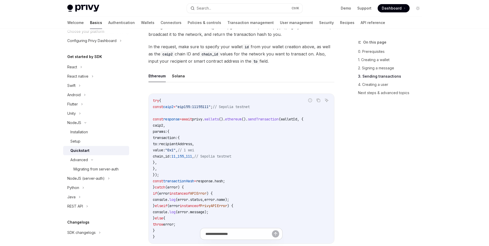
scroll to position [683, 0]
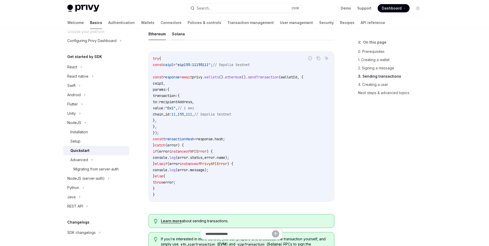
click at [179, 39] on button "Solana" at bounding box center [178, 34] width 13 height 12
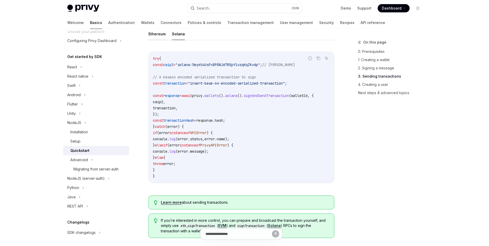
click at [156, 37] on button "Ethereum" at bounding box center [157, 34] width 17 height 12
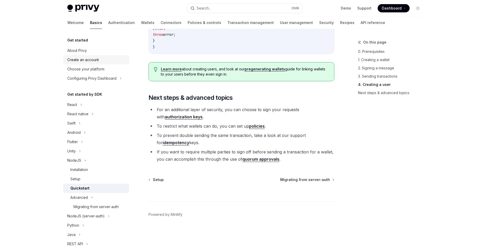
drag, startPoint x: 84, startPoint y: 68, endPoint x: 85, endPoint y: 61, distance: 6.8
click at [84, 68] on div "Choose your platform" at bounding box center [85, 69] width 37 height 6
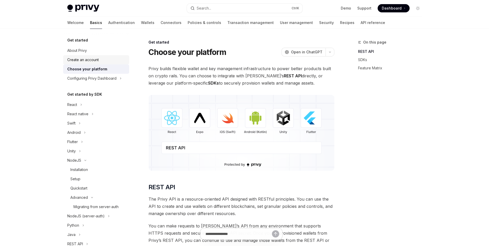
click at [85, 60] on div "Create an account" at bounding box center [82, 60] width 31 height 6
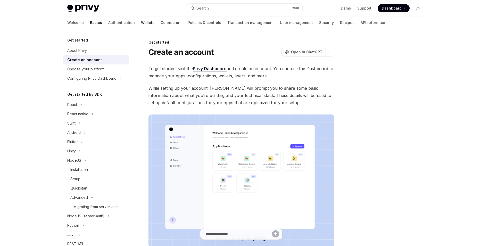
click at [141, 24] on link "Wallets" at bounding box center [147, 23] width 13 height 12
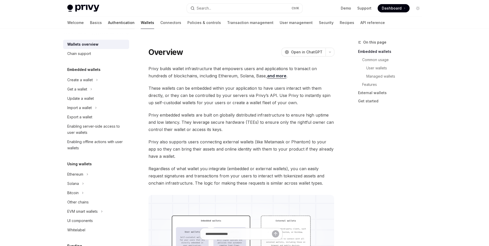
click at [108, 22] on link "Authentication" at bounding box center [121, 23] width 27 height 12
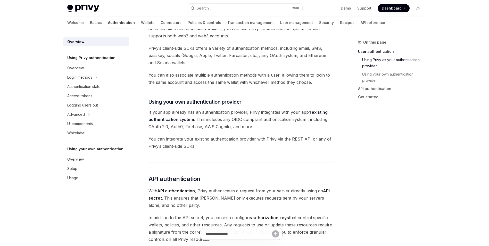
scroll to position [98, 0]
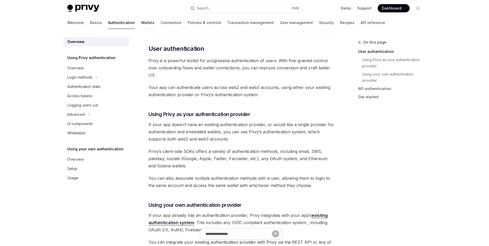
click at [141, 23] on link "Wallets" at bounding box center [147, 23] width 13 height 12
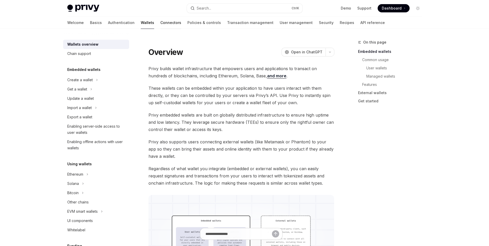
click at [160, 21] on link "Connectors" at bounding box center [170, 23] width 21 height 12
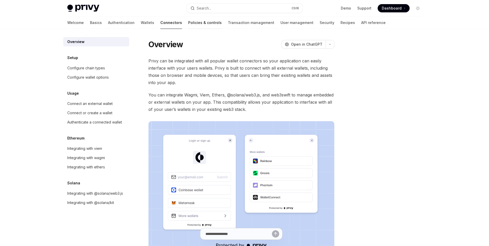
click at [188, 22] on link "Policies & controls" at bounding box center [205, 23] width 34 height 12
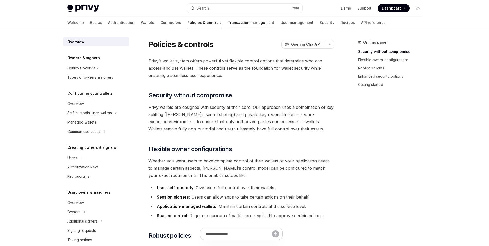
click at [228, 21] on link "Transaction management" at bounding box center [251, 23] width 46 height 12
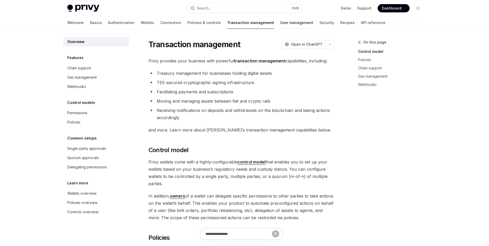
click at [280, 22] on link "User management" at bounding box center [296, 23] width 33 height 12
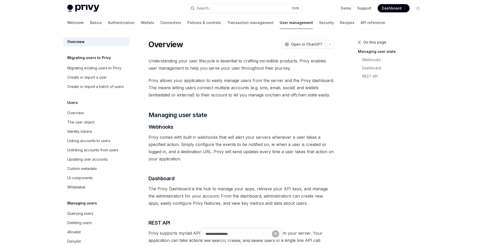
click at [282, 22] on div "Welcome Basics Authentication Wallets Connectors Policies & controls Transactio…" at bounding box center [226, 23] width 318 height 12
click at [319, 22] on link "Security" at bounding box center [326, 23] width 15 height 12
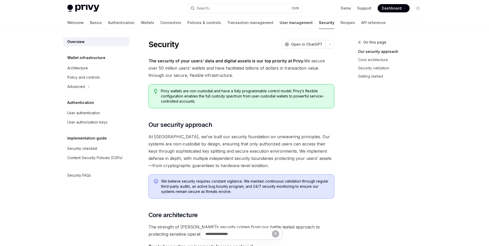
click at [280, 22] on link "User management" at bounding box center [296, 23] width 33 height 12
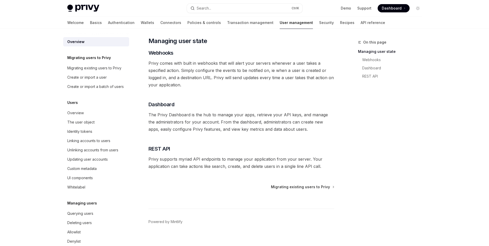
scroll to position [81, 0]
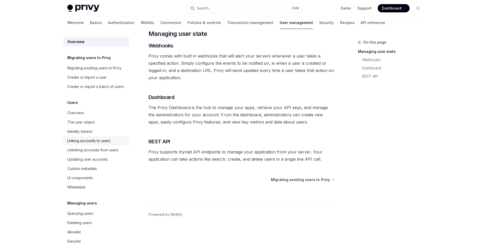
click at [89, 144] on div "Linking accounts to users" at bounding box center [88, 141] width 43 height 6
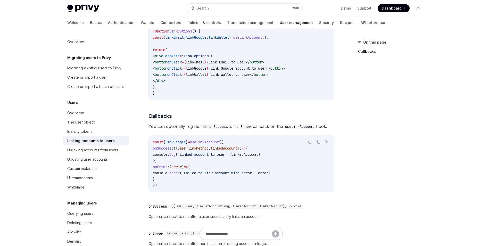
scroll to position [470, 0]
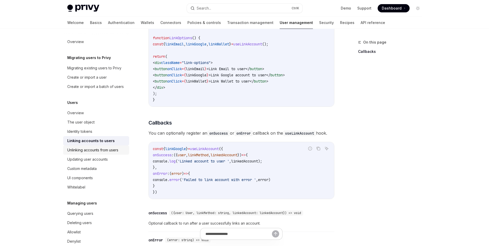
click at [108, 153] on div "Unlinking accounts from users" at bounding box center [92, 150] width 51 height 6
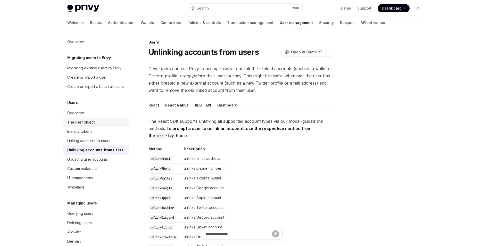
click at [86, 125] on div "The user object" at bounding box center [80, 122] width 27 height 6
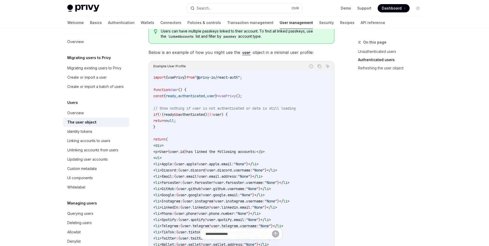
scroll to position [438, 0]
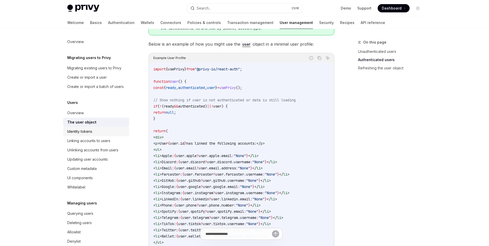
click at [84, 135] on div "Identity tokens" at bounding box center [79, 131] width 25 height 6
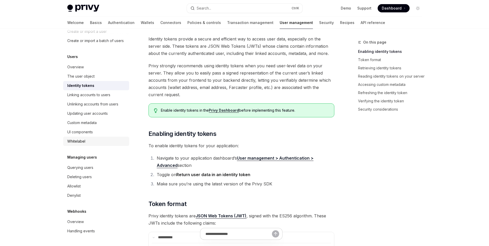
scroll to position [52, 0]
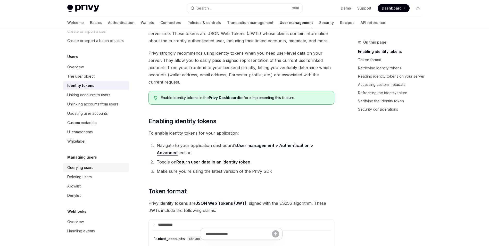
click at [80, 170] on div "Querying users" at bounding box center [80, 168] width 26 height 6
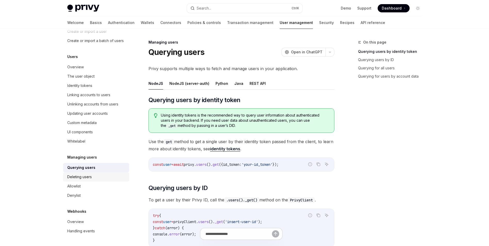
click at [84, 176] on div "Deleting users" at bounding box center [79, 177] width 24 height 6
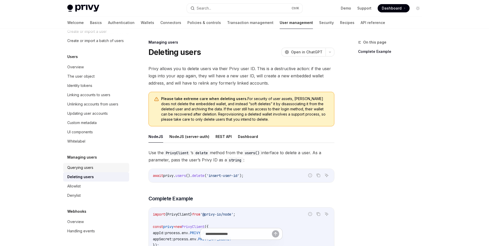
click at [93, 168] on div "Querying users" at bounding box center [96, 168] width 59 height 6
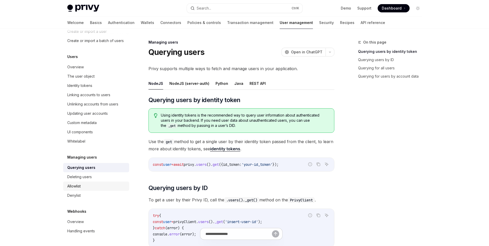
click at [80, 189] on div "Allowlist" at bounding box center [73, 186] width 13 height 6
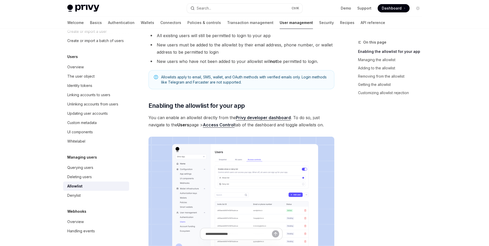
scroll to position [103, 0]
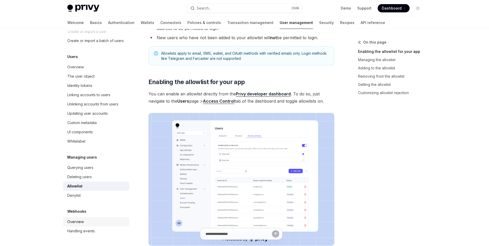
click at [81, 219] on div "Overview" at bounding box center [75, 222] width 17 height 6
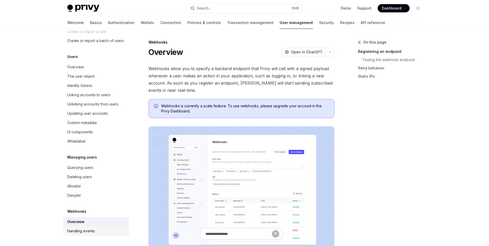
click at [79, 228] on div "Handling events" at bounding box center [81, 231] width 28 height 6
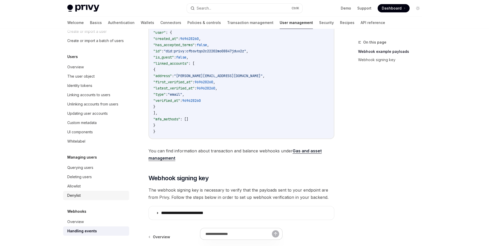
scroll to position [155, 0]
click at [87, 97] on div "Linking accounts to users" at bounding box center [88, 95] width 43 height 6
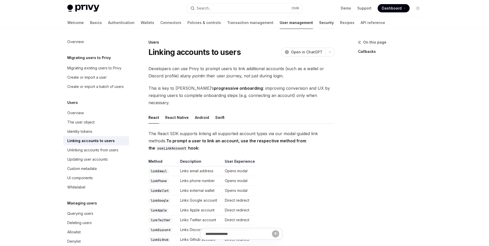
click at [319, 26] on link "Security" at bounding box center [326, 23] width 15 height 12
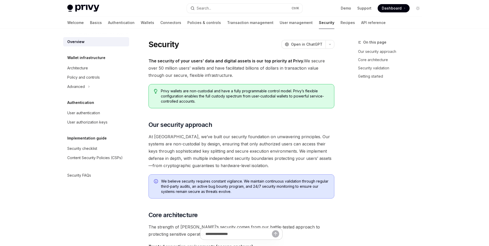
type textarea "*"
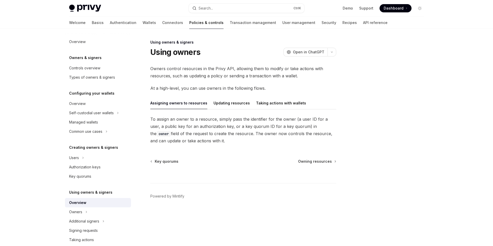
drag, startPoint x: 210, startPoint y: 88, endPoint x: 202, endPoint y: 87, distance: 8.6
drag, startPoint x: 202, startPoint y: 87, endPoint x: 199, endPoint y: 84, distance: 4.4
drag, startPoint x: 199, startPoint y: 84, endPoint x: 229, endPoint y: 101, distance: 34.5
click at [192, 83] on div "Owners control resources in the Privy API, allowing them to modify or take acti…" at bounding box center [243, 104] width 186 height 79
click at [236, 105] on button "Updating resources" at bounding box center [231, 103] width 36 height 12
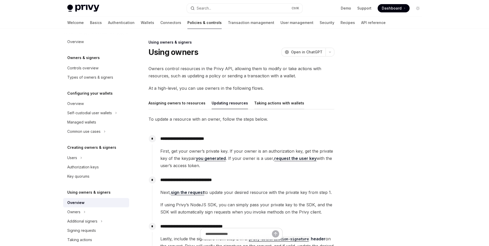
click at [272, 103] on button "Taking actions with wallets" at bounding box center [279, 103] width 50 height 12
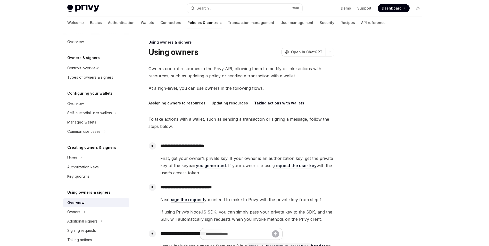
click at [225, 104] on button "Updating resources" at bounding box center [230, 103] width 36 height 12
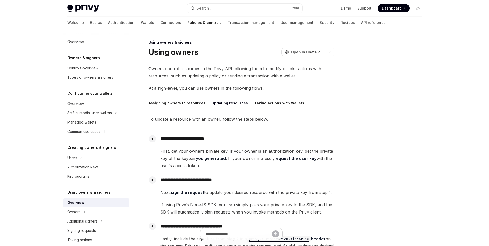
click at [183, 104] on button "Assigning owners to resources" at bounding box center [177, 103] width 57 height 12
type textarea "*"
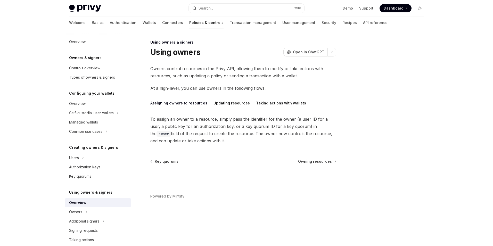
click at [198, 57] on div "Using owners & signers Using owners OpenAI Open in ChatGPT OpenAI Open in ChatG…" at bounding box center [195, 142] width 285 height 207
drag, startPoint x: 193, startPoint y: 63, endPoint x: 181, endPoint y: 63, distance: 12.1
click at [181, 63] on div "Using owners & signers Using owners OpenAI Open in ChatGPT OpenAI Open in ChatG…" at bounding box center [195, 142] width 285 height 207
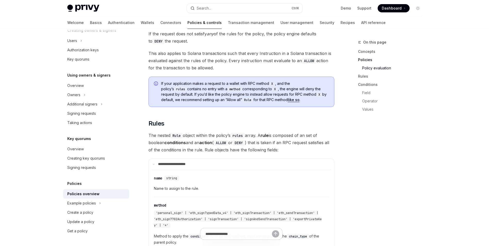
scroll to position [722, 0]
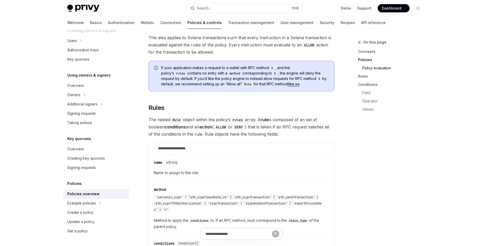
drag, startPoint x: 338, startPoint y: 97, endPoint x: 348, endPoint y: 89, distance: 13.2
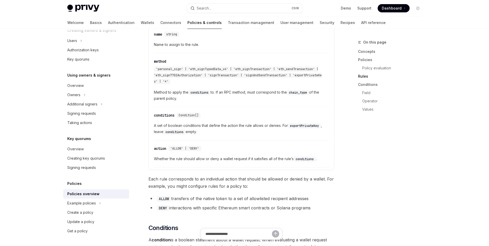
scroll to position [851, 0]
drag, startPoint x: 348, startPoint y: 88, endPoint x: 343, endPoint y: 89, distance: 5.0
drag, startPoint x: 343, startPoint y: 89, endPoint x: 347, endPoint y: 79, distance: 10.7
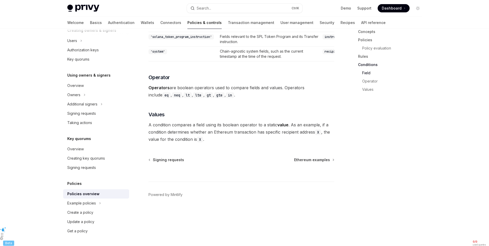
scroll to position [1561, 0]
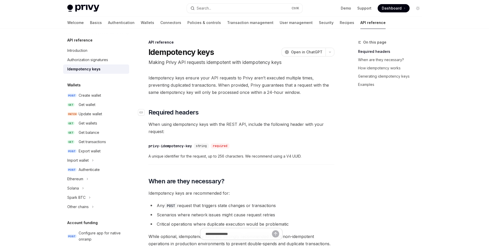
drag, startPoint x: 297, startPoint y: 120, endPoint x: 284, endPoint y: 115, distance: 13.2
drag, startPoint x: 284, startPoint y: 115, endPoint x: 275, endPoint y: 114, distance: 9.4
click at [275, 114] on h2 "​ Required headers" at bounding box center [242, 112] width 186 height 8
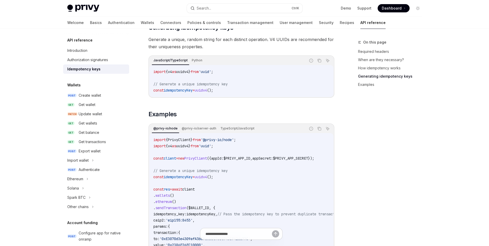
scroll to position [464, 0]
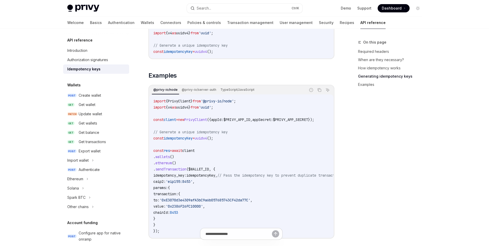
drag, startPoint x: 334, startPoint y: 90, endPoint x: 345, endPoint y: 65, distance: 26.8
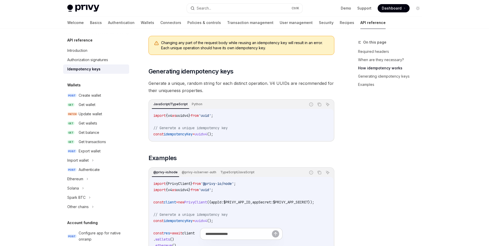
scroll to position [253, 0]
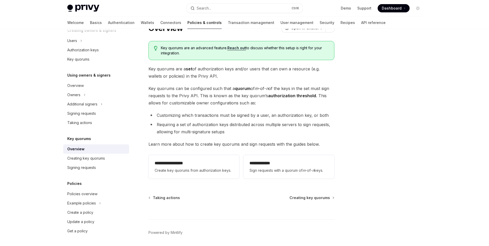
scroll to position [26, 0]
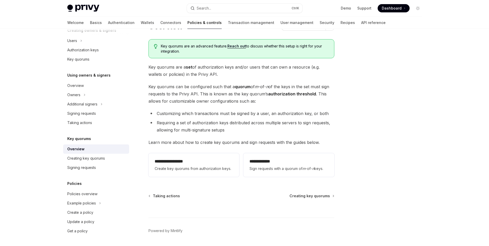
drag, startPoint x: 345, startPoint y: 67, endPoint x: 341, endPoint y: 66, distance: 4.2
click at [341, 66] on div "**********" at bounding box center [244, 132] width 363 height 259
drag, startPoint x: 349, startPoint y: 65, endPoint x: 339, endPoint y: 64, distance: 9.8
click at [339, 64] on div "**********" at bounding box center [244, 132] width 363 height 259
drag, startPoint x: 342, startPoint y: 64, endPoint x: 322, endPoint y: 65, distance: 20.2
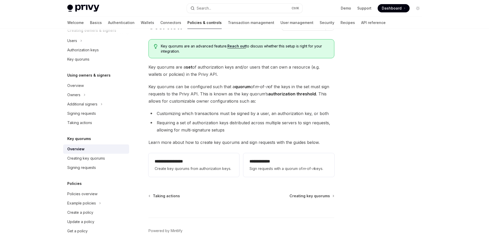
click at [322, 65] on span "Key quorums are a set of authorization keys and/or users that can own a resourc…" at bounding box center [242, 70] width 186 height 14
drag, startPoint x: 348, startPoint y: 64, endPoint x: 339, endPoint y: 64, distance: 9.5
click at [339, 64] on div "**********" at bounding box center [244, 132] width 363 height 259
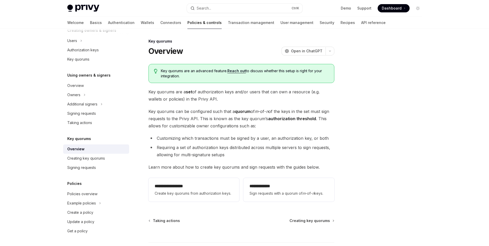
scroll to position [0, 0]
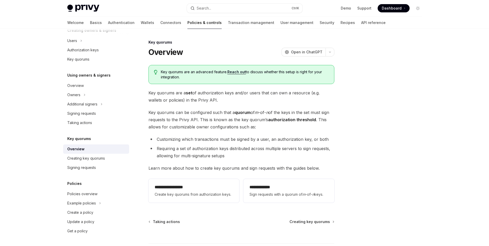
drag, startPoint x: 345, startPoint y: 79, endPoint x: 343, endPoint y: 76, distance: 3.7
click at [343, 76] on div "**********" at bounding box center [244, 158] width 363 height 259
drag, startPoint x: 349, startPoint y: 74, endPoint x: 344, endPoint y: 62, distance: 12.3
drag, startPoint x: 356, startPoint y: 63, endPoint x: 342, endPoint y: 62, distance: 13.5
click at [342, 62] on div "**********" at bounding box center [244, 158] width 363 height 259
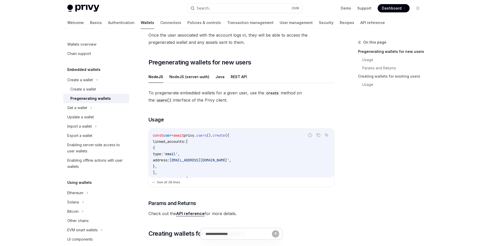
scroll to position [77, 0]
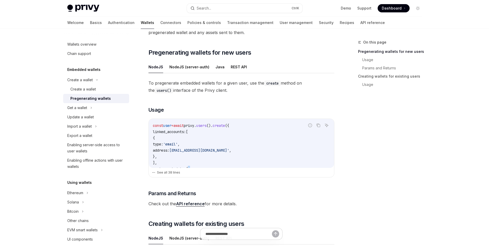
drag, startPoint x: 241, startPoint y: 168, endPoint x: 204, endPoint y: 167, distance: 36.6
click at [204, 167] on div "Report incorrect code Copy Ask AI const user = await privy . users (). create (…" at bounding box center [242, 148] width 186 height 59
drag, startPoint x: 204, startPoint y: 167, endPoint x: 227, endPoint y: 149, distance: 29.4
drag, startPoint x: 227, startPoint y: 149, endPoint x: 208, endPoint y: 145, distance: 19.9
click at [208, 145] on code "const user = await privy . users (). create ({ linked_accounts: [ { type: 'emai…" at bounding box center [241, 239] width 177 height 235
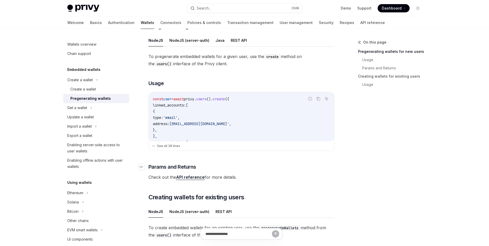
scroll to position [26, 0]
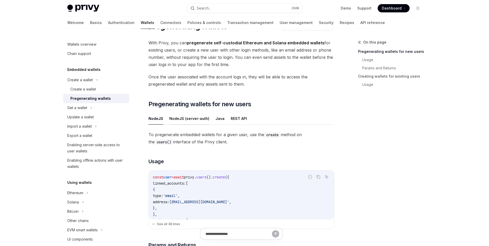
click at [190, 120] on button "NodeJS (server-auth)" at bounding box center [189, 118] width 40 height 12
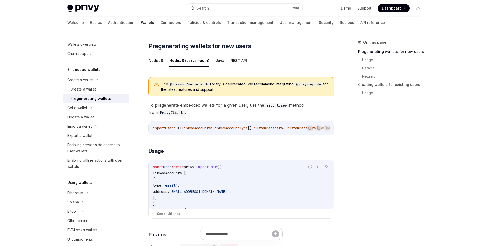
scroll to position [77, 0]
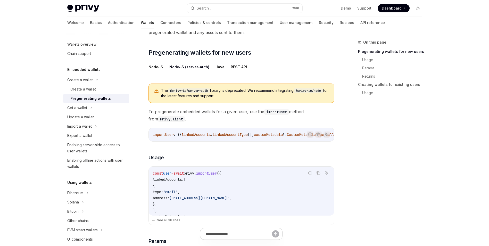
click at [157, 67] on button "NodeJS" at bounding box center [156, 67] width 15 height 12
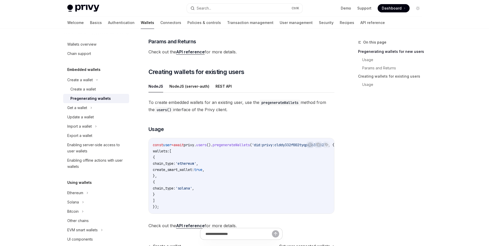
scroll to position [232, 0]
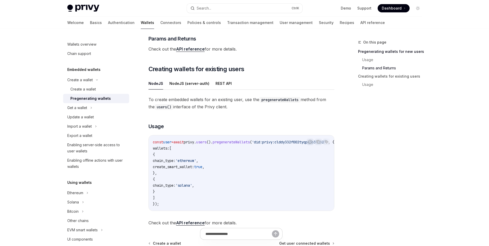
drag, startPoint x: 217, startPoint y: 119, endPoint x: 209, endPoint y: 119, distance: 8.8
click at [208, 119] on div "To create embedded wallets for an existing user, use the pregenerateWallets met…" at bounding box center [242, 161] width 186 height 130
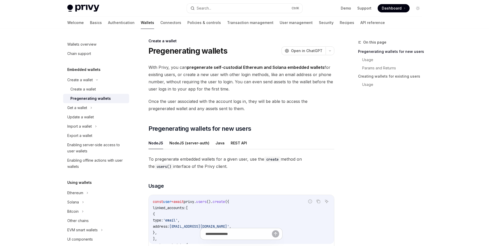
scroll to position [0, 0]
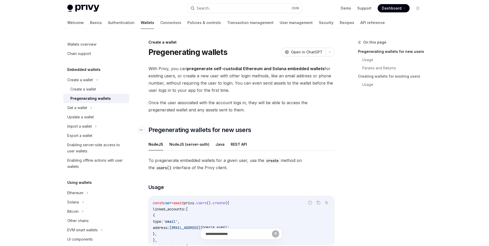
drag, startPoint x: 241, startPoint y: 122, endPoint x: 252, endPoint y: 114, distance: 13.8
type textarea "*"
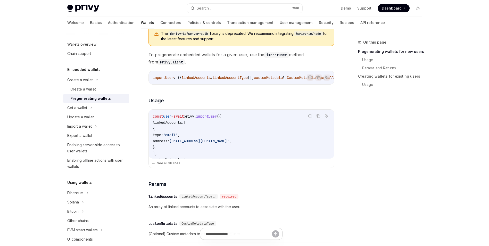
scroll to position [138, 0]
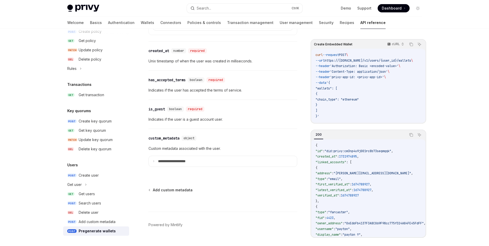
scroll to position [489, 0]
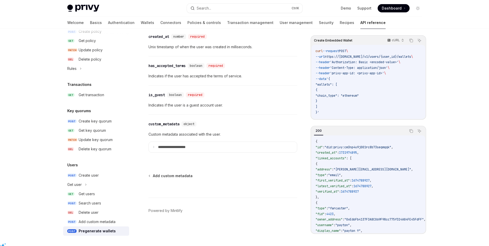
drag, startPoint x: 236, startPoint y: 146, endPoint x: 219, endPoint y: 161, distance: 23.0
drag, startPoint x: 219, startPoint y: 161, endPoint x: 206, endPoint y: 163, distance: 13.5
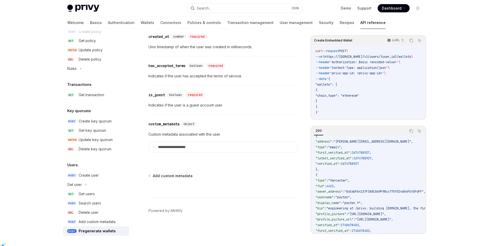
scroll to position [17, 0]
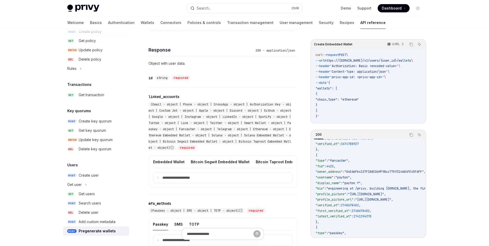
scroll to position [0, 0]
click at [348, 161] on span ""farcaster"" at bounding box center [338, 161] width 20 height 4
copy span "farcaster"
click at [301, 135] on div "Create Embedded Wallet cURL Copy Ask AI curl --request POST \ --url https://api…" at bounding box center [244, 120] width 363 height 703
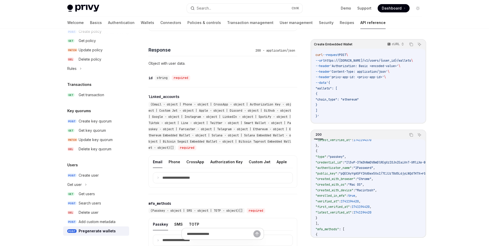
scroll to position [129, 0]
click at [344, 158] on span ""passkey"" at bounding box center [336, 156] width 16 height 4
copy span "passkey"
click at [296, 132] on div "​ linked_accounts (Email · object | Phone · object | CrossApp · object | Author…" at bounding box center [223, 123] width 149 height 58
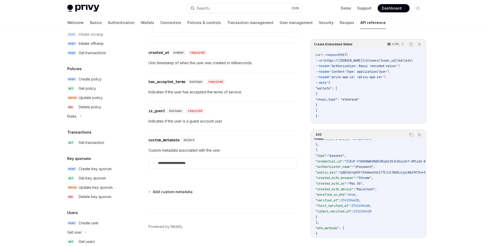
scroll to position [489, 0]
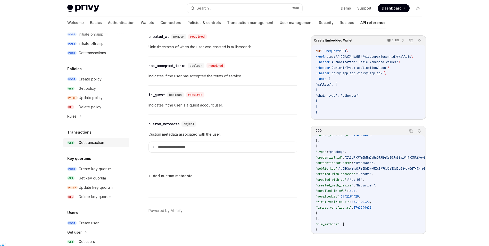
click at [92, 140] on div "Get transaction" at bounding box center [92, 142] width 26 height 6
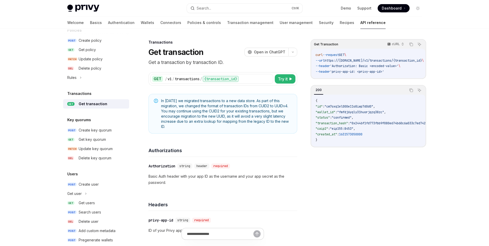
scroll to position [296, 0]
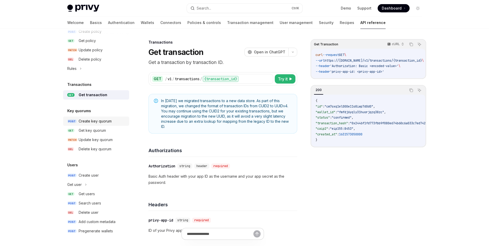
click at [99, 123] on div "Create key quorum" at bounding box center [95, 121] width 33 height 6
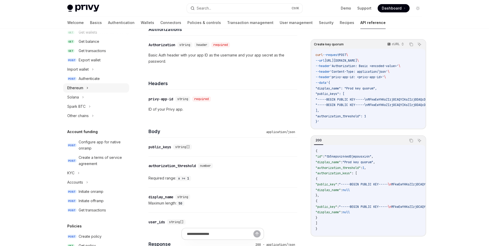
scroll to position [90, 0]
click at [87, 91] on icon at bounding box center [87, 89] width 2 height 6
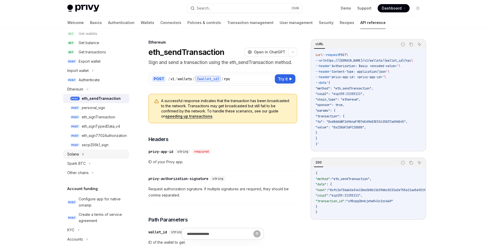
click at [86, 155] on div "Solana" at bounding box center [96, 154] width 66 height 9
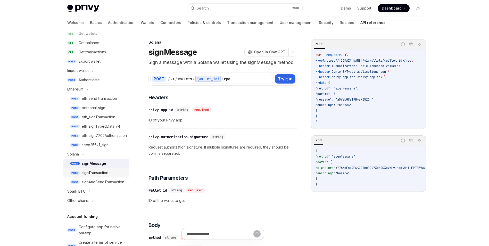
click at [102, 174] on div "signTransaction" at bounding box center [95, 173] width 27 height 6
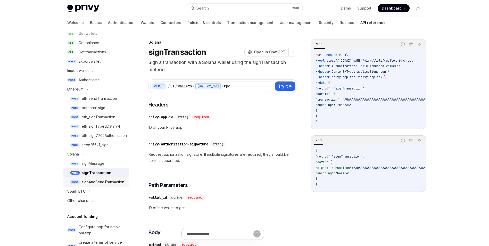
click at [100, 182] on div "signAndSendTransaction" at bounding box center [103, 182] width 43 height 6
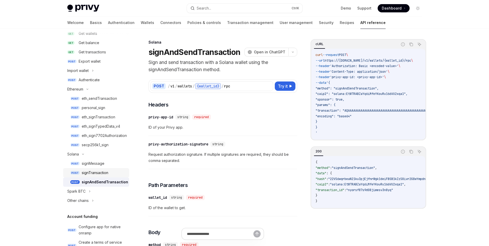
click at [101, 174] on div "signTransaction" at bounding box center [95, 173] width 27 height 6
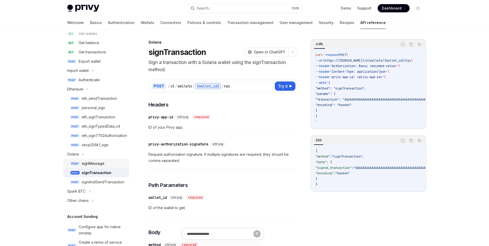
click at [102, 165] on div "signMessage" at bounding box center [93, 163] width 23 height 6
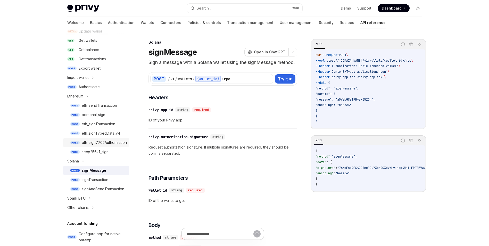
scroll to position [64, 0]
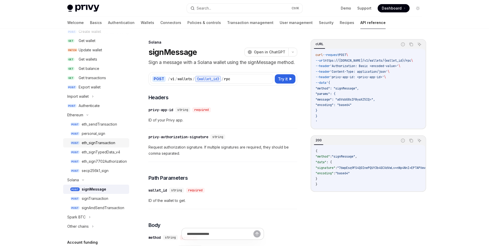
click at [103, 145] on div "eth_signTransaction" at bounding box center [99, 143] width 34 height 6
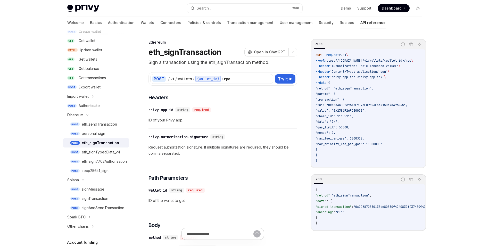
click at [227, 83] on div "POST / v1 / wallets / {wallet_id} / rpc" at bounding box center [211, 79] width 123 height 10
click at [243, 80] on div "/ v1 / wallets / {wallet_id} / rpc" at bounding box center [220, 79] width 104 height 6
click at [226, 106] on div "​ privy-app-id string required ID of your Privy app." at bounding box center [223, 116] width 149 height 24
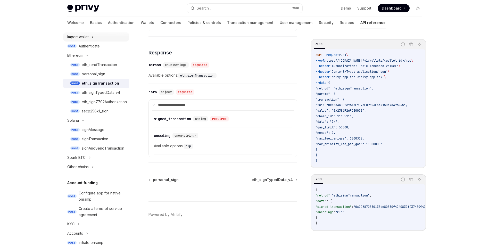
scroll to position [44, 0]
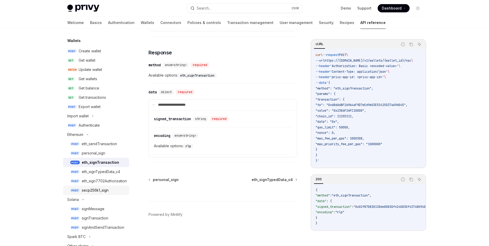
click at [100, 188] on div "secp256k1_sign" at bounding box center [95, 190] width 27 height 6
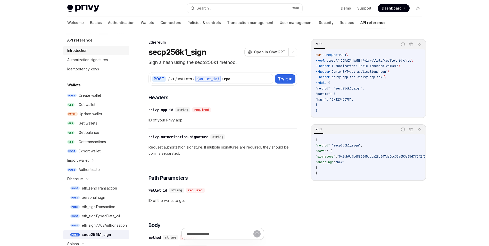
click at [84, 51] on div "Introduction" at bounding box center [77, 50] width 20 height 6
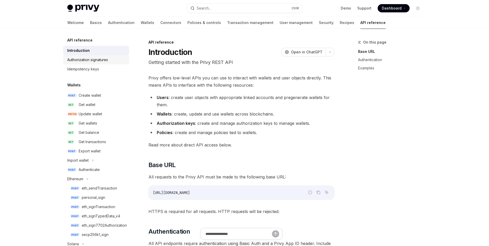
click at [90, 60] on div "Authorization signatures" at bounding box center [87, 60] width 41 height 6
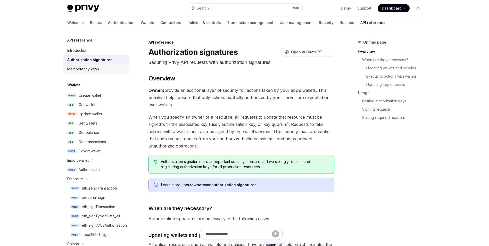
click at [89, 67] on div "Idempotency keys" at bounding box center [83, 69] width 32 height 6
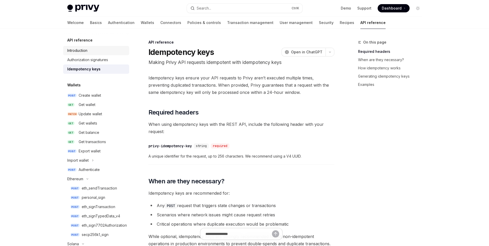
click at [88, 47] on div "Introduction" at bounding box center [96, 50] width 59 height 6
type textarea "*"
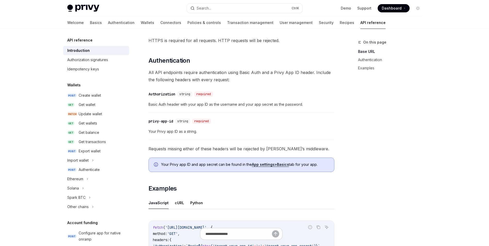
scroll to position [258, 0]
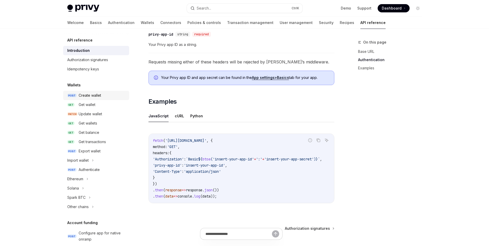
click at [94, 95] on div "Create wallet" at bounding box center [90, 95] width 22 height 6
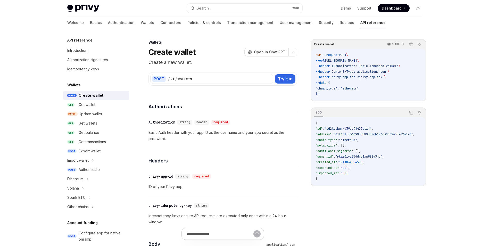
click at [374, 134] on span ""0xF1DBff66C993EE895C8cb176c30b07A559d76496"" at bounding box center [373, 134] width 79 height 4
drag, startPoint x: 374, startPoint y: 134, endPoint x: 354, endPoint y: 157, distance: 31.1
click at [354, 157] on span ""rkiz0ivz254drv1xw982v3jq"" at bounding box center [358, 156] width 47 height 4
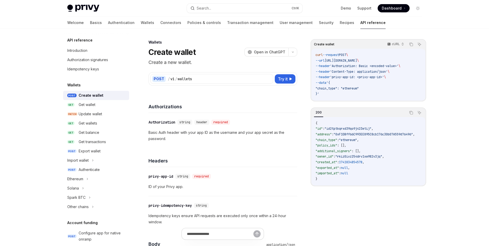
drag, startPoint x: 354, startPoint y: 157, endPoint x: 395, endPoint y: 177, distance: 45.4
click at [395, 177] on code "{ "id" : "id2tptkqrxd39qo9j423etij" , "address" : "0xF1DBff66C993EE895C8cb176c3…" at bounding box center [372, 151] width 112 height 61
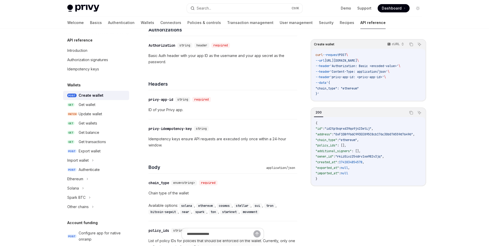
scroll to position [77, 0]
drag, startPoint x: 224, startPoint y: 147, endPoint x: 219, endPoint y: 147, distance: 4.9
click at [219, 147] on p "Idempotency keys ensure API requests are executed only once within a 24-hour wi…" at bounding box center [223, 141] width 149 height 12
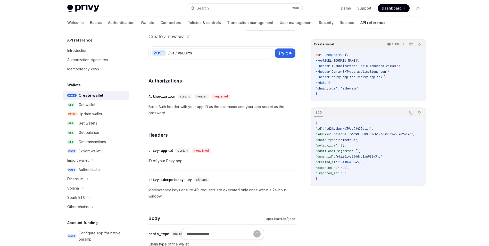
click at [193, 106] on p "Basic Auth header with your app ID as the username and your app secret as the p…" at bounding box center [223, 110] width 149 height 12
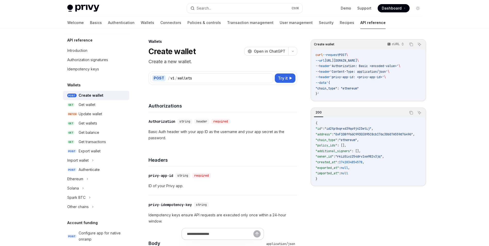
scroll to position [0, 0]
click at [278, 78] on span "Try it" at bounding box center [283, 79] width 10 height 6
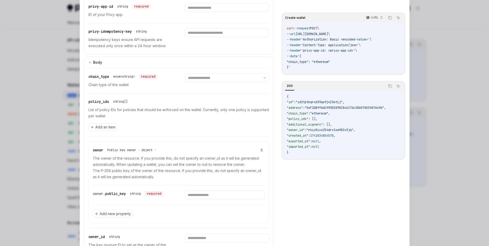
scroll to position [129, 0]
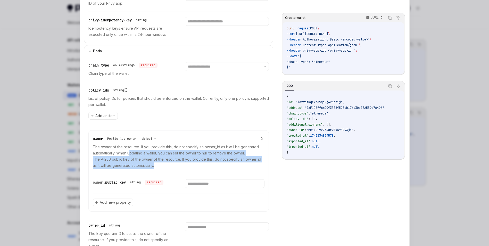
drag, startPoint x: 137, startPoint y: 155, endPoint x: 175, endPoint y: 165, distance: 38.5
click at [175, 165] on p "The owner of the resource. If you provide this, do not specify an owner_id as i…" at bounding box center [179, 156] width 172 height 25
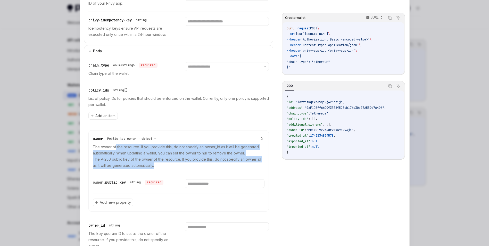
drag, startPoint x: 171, startPoint y: 165, endPoint x: 113, endPoint y: 148, distance: 61.0
click at [113, 148] on p "The owner of the resource. If you provide this, do not specify an owner_id as i…" at bounding box center [179, 156] width 172 height 25
drag, startPoint x: 113, startPoint y: 148, endPoint x: 130, endPoint y: 153, distance: 18.0
click at [130, 153] on p "The owner of the resource. If you provide this, do not specify an owner_id as i…" at bounding box center [179, 156] width 172 height 25
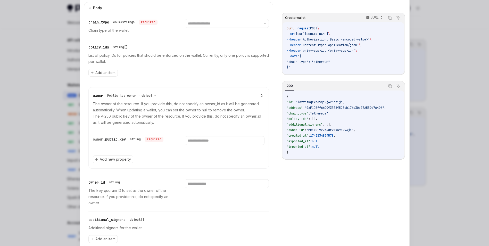
scroll to position [180, 0]
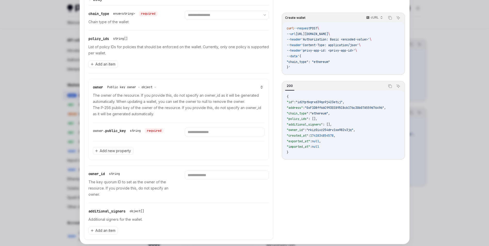
drag, startPoint x: 175, startPoint y: 150, endPoint x: 170, endPoint y: 150, distance: 4.9
click at [169, 150] on div "Add new property" at bounding box center [179, 151] width 172 height 18
drag, startPoint x: 120, startPoint y: 181, endPoint x: 145, endPoint y: 189, distance: 25.9
click at [145, 189] on p "The key quorum ID to set as the owner of the resource. If you provide this, do …" at bounding box center [130, 188] width 84 height 19
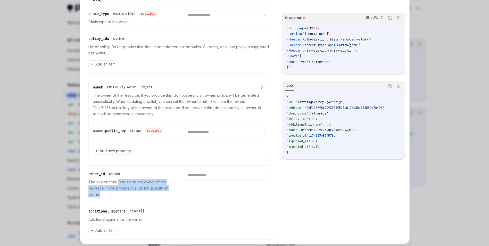
drag, startPoint x: 115, startPoint y: 184, endPoint x: 146, endPoint y: 192, distance: 32.0
click at [146, 192] on p "The key quorum ID to set as the owner of the resource. If you provide this, do …" at bounding box center [130, 188] width 84 height 19
drag, startPoint x: 146, startPoint y: 192, endPoint x: 150, endPoint y: 192, distance: 3.6
click at [150, 192] on p "The key quorum ID to set as the owner of the resource. If you provide this, do …" at bounding box center [130, 188] width 84 height 19
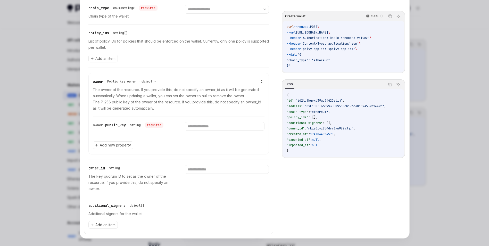
scroll to position [191, 0]
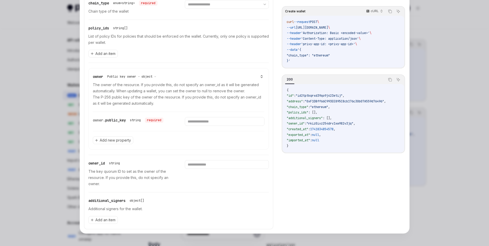
click at [460, 156] on div at bounding box center [244, 123] width 489 height 246
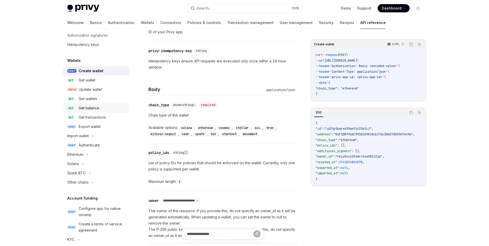
scroll to position [26, 0]
click at [97, 143] on div "Authenticate" at bounding box center [89, 144] width 21 height 6
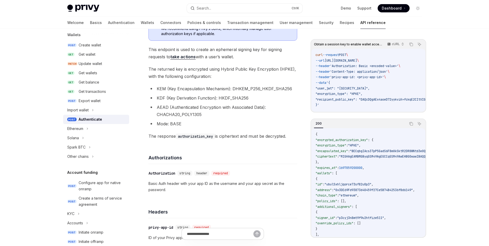
scroll to position [52, 0]
click at [82, 127] on div "Ethereum" at bounding box center [75, 127] width 16 height 6
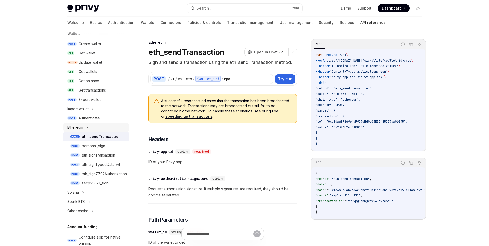
click at [84, 128] on div "Ethereum" at bounding box center [96, 127] width 66 height 9
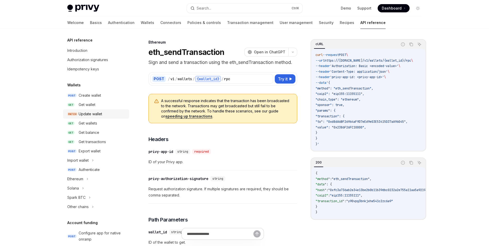
click at [92, 115] on div "Update wallet" at bounding box center [90, 114] width 23 height 6
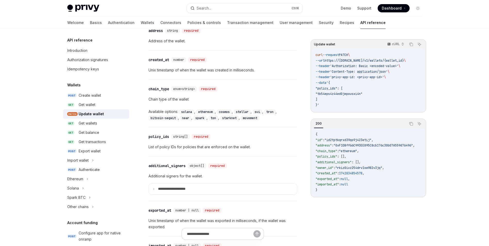
scroll to position [541, 0]
click at [94, 98] on link "POST Create wallet" at bounding box center [96, 95] width 66 height 9
click at [96, 96] on div "Create wallet" at bounding box center [90, 95] width 22 height 6
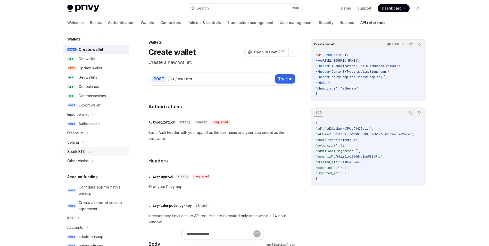
scroll to position [52, 0]
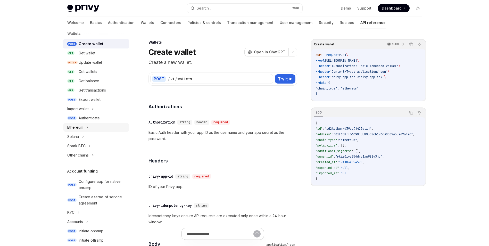
click at [89, 128] on div "Ethereum" at bounding box center [96, 127] width 66 height 9
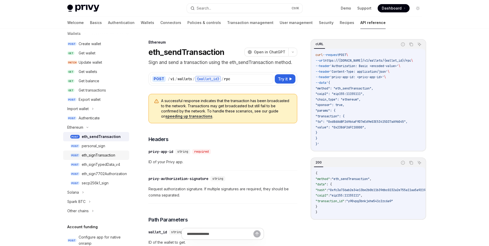
click at [105, 155] on div "eth_signTransaction" at bounding box center [99, 155] width 34 height 6
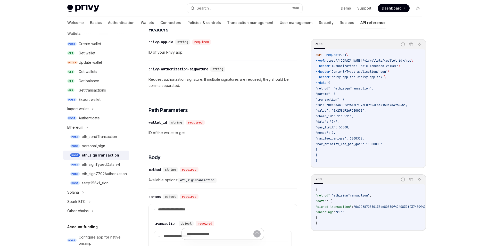
scroll to position [52, 0]
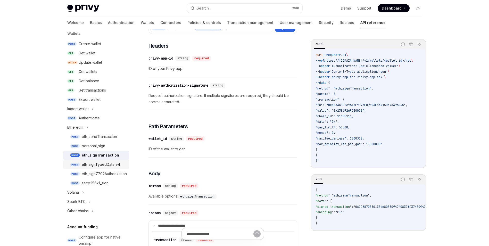
click at [99, 166] on div "eth_signTypedData_v4" at bounding box center [101, 164] width 38 height 6
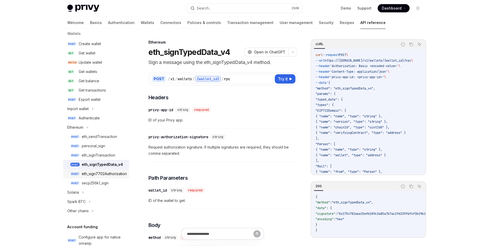
click at [100, 171] on div "eth_sign7702Authorization" at bounding box center [104, 174] width 45 height 6
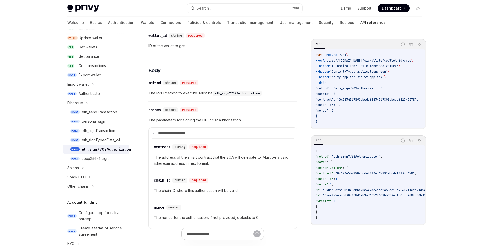
scroll to position [77, 0]
click at [106, 112] on div "eth_sendTransaction" at bounding box center [99, 111] width 35 height 6
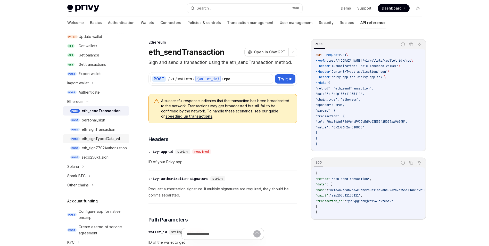
click at [114, 140] on div "eth_signTypedData_v4" at bounding box center [101, 139] width 38 height 6
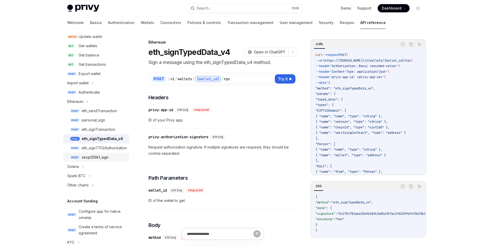
click at [96, 157] on div "secp256k1_sign" at bounding box center [95, 157] width 27 height 6
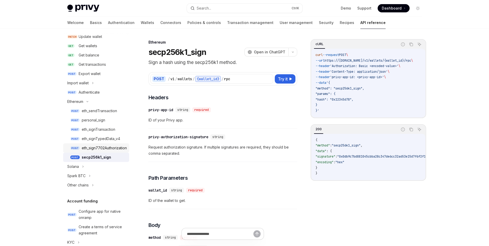
click at [101, 149] on div "eth_sign7702Authorization" at bounding box center [104, 148] width 45 height 6
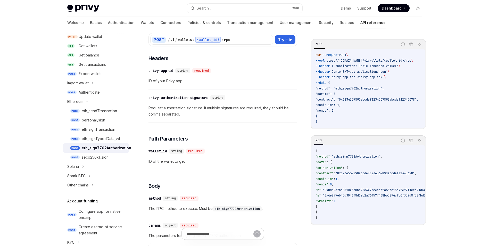
scroll to position [52, 0]
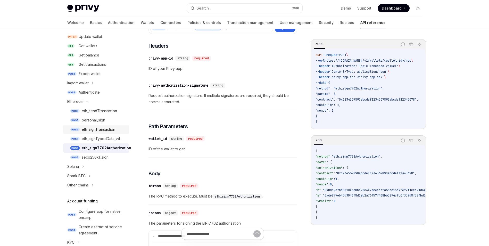
click at [102, 129] on div "eth_signTransaction" at bounding box center [99, 129] width 34 height 6
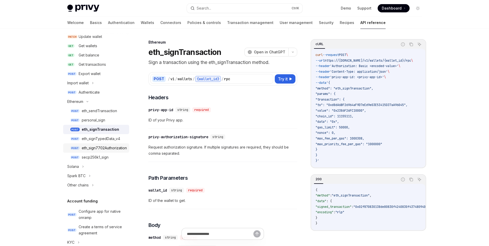
click at [97, 146] on div "eth_sign7702Authorization" at bounding box center [104, 148] width 45 height 6
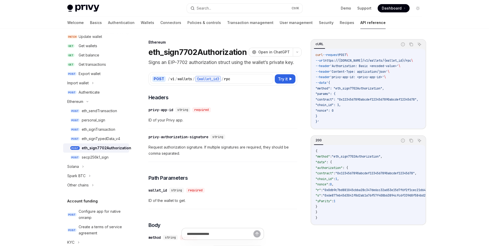
drag, startPoint x: 252, startPoint y: 121, endPoint x: 248, endPoint y: 121, distance: 3.4
click at [248, 121] on div "​ privy-app-id string required ID of your Privy app." at bounding box center [223, 116] width 149 height 24
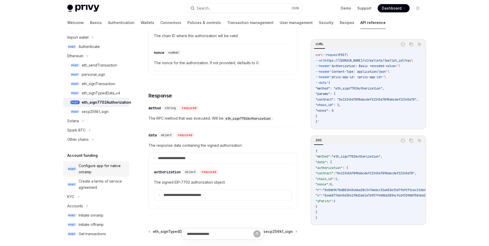
scroll to position [129, 0]
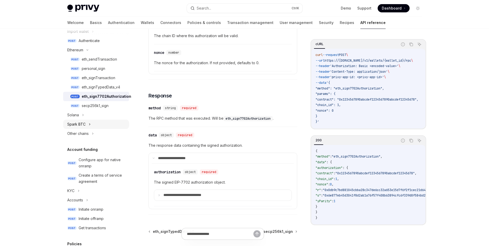
click at [86, 123] on div "Spark BTC" at bounding box center [96, 124] width 66 height 9
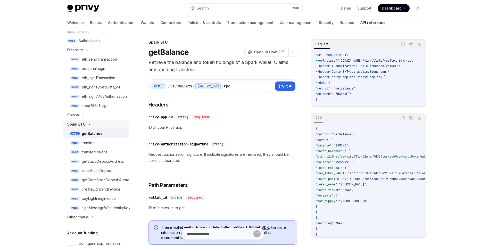
click at [87, 123] on div "Spark BTC" at bounding box center [96, 124] width 66 height 9
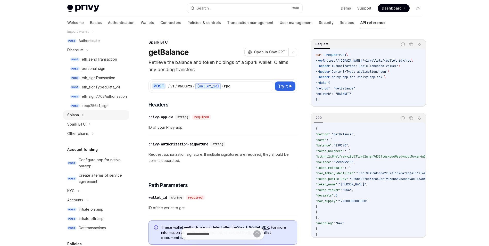
click at [84, 116] on div "Solana" at bounding box center [96, 114] width 66 height 9
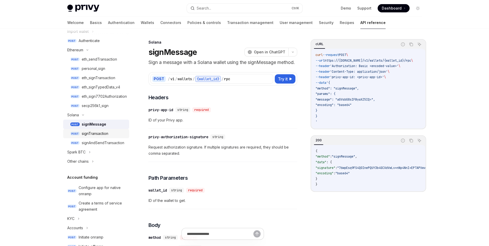
click at [103, 133] on div "signTransaction" at bounding box center [95, 133] width 27 height 6
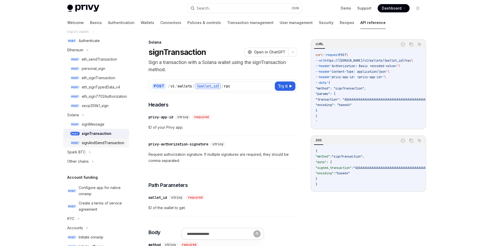
click at [104, 144] on div "signAndSendTransaction" at bounding box center [103, 143] width 43 height 6
type textarea "*"
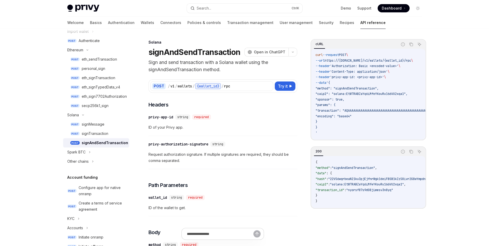
click at [326, 138] on div "curl --request POST \ --url https://api.privy.io/v1/wallets/{wallet_id}/rpc \ -…" at bounding box center [368, 94] width 114 height 91
click at [325, 138] on div "curl --request POST \ --url https://api.privy.io/v1/wallets/{wallet_id}/rpc \ -…" at bounding box center [368, 94] width 114 height 91
click at [325, 139] on div "curl --request POST \ --url https://api.privy.io/v1/wallets/{wallet_id}/rpc \ -…" at bounding box center [368, 94] width 114 height 91
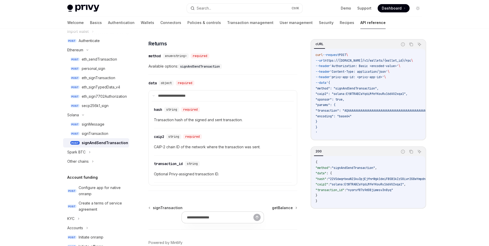
scroll to position [317, 0]
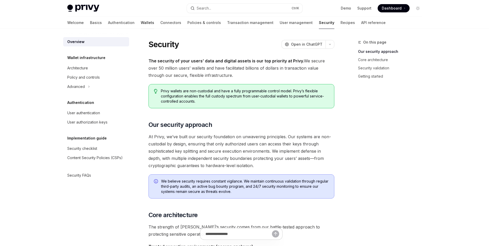
click at [141, 22] on link "Wallets" at bounding box center [147, 23] width 13 height 12
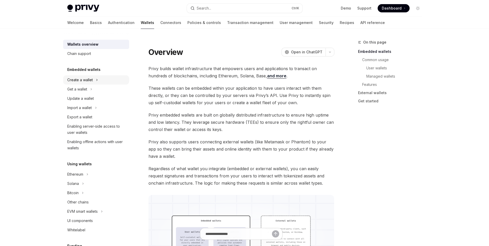
click at [93, 80] on div "Create a wallet" at bounding box center [96, 79] width 66 height 9
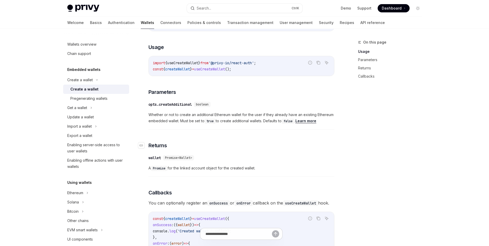
scroll to position [201, 0]
click at [259, 107] on div "​ opts.createAdditional boolean" at bounding box center [239, 105] width 181 height 6
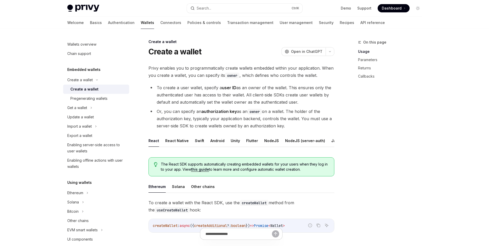
scroll to position [0, 0]
drag, startPoint x: 225, startPoint y: 112, endPoint x: 195, endPoint y: 112, distance: 29.7
click at [195, 112] on li "Or, you can specify an authorization key as an owner on a wallet. The holder of…" at bounding box center [242, 119] width 186 height 22
drag, startPoint x: 201, startPoint y: 111, endPoint x: 195, endPoint y: 110, distance: 5.5
click at [195, 110] on li "Or, you can specify an authorization key as an owner on a wallet. The holder of…" at bounding box center [242, 119] width 186 height 22
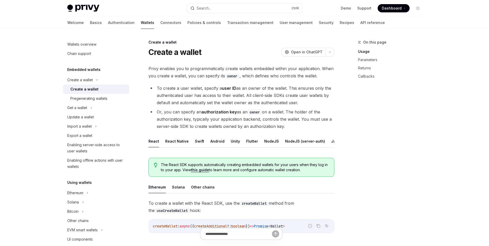
drag, startPoint x: 200, startPoint y: 109, endPoint x: 195, endPoint y: 109, distance: 4.7
click at [195, 109] on li "Or, you can specify an authorization key as an owner on a wallet. The holder of…" at bounding box center [242, 119] width 186 height 22
drag, startPoint x: 198, startPoint y: 109, endPoint x: 195, endPoint y: 108, distance: 2.8
click at [195, 108] on li "Or, you can specify an authorization key as an owner on a wallet. The holder of…" at bounding box center [242, 119] width 186 height 22
drag, startPoint x: 208, startPoint y: 104, endPoint x: 202, endPoint y: 104, distance: 5.9
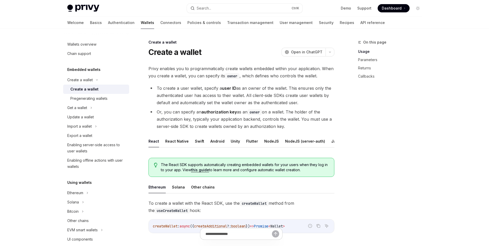
click at [201, 104] on li "To create a user wallet, specify a user ID as an owner of the wallet. This ensu…" at bounding box center [242, 96] width 186 height 22
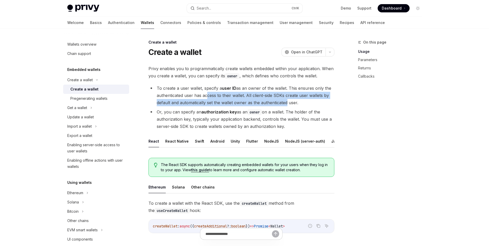
drag, startPoint x: 204, startPoint y: 94, endPoint x: 283, endPoint y: 101, distance: 79.2
click at [283, 101] on li "To create a user wallet, specify a user ID as an owner of the wallet. This ensu…" at bounding box center [242, 96] width 186 height 22
drag, startPoint x: 303, startPoint y: 101, endPoint x: 224, endPoint y: 88, distance: 79.6
click at [224, 88] on li "To create a user wallet, specify a user ID as an owner of the wallet. This ensu…" at bounding box center [242, 96] width 186 height 22
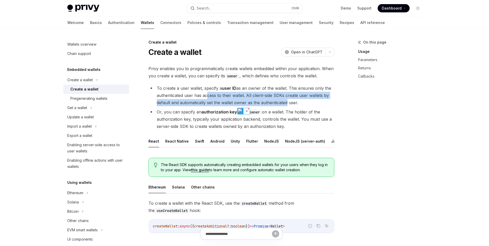
click at [224, 88] on strong "user ID" at bounding box center [229, 88] width 14 height 5
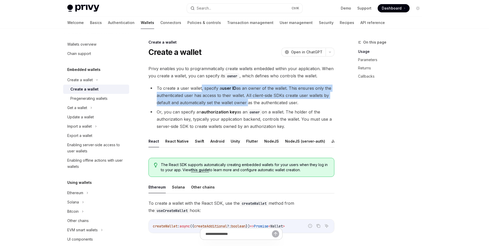
drag, startPoint x: 201, startPoint y: 90, endPoint x: 245, endPoint y: 102, distance: 46.3
click at [245, 102] on li "To create a user wallet, specify a user ID as an owner of the wallet. This ensu…" at bounding box center [242, 96] width 186 height 22
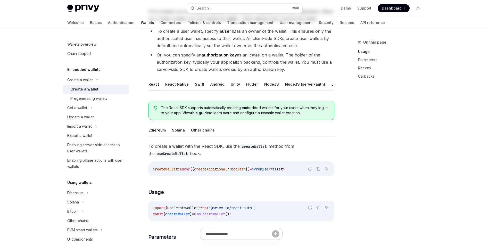
scroll to position [77, 0]
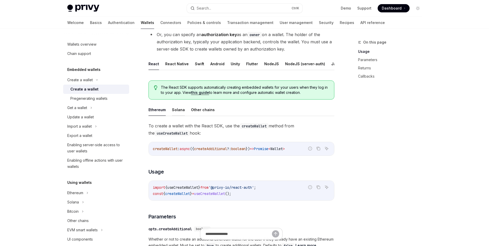
click at [180, 116] on button "Solana" at bounding box center [178, 110] width 13 height 12
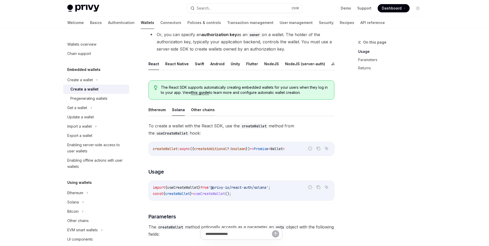
click at [196, 115] on button "Other chains" at bounding box center [203, 110] width 24 height 12
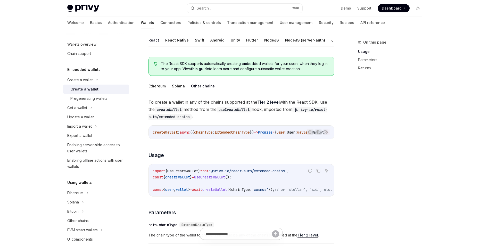
scroll to position [103, 0]
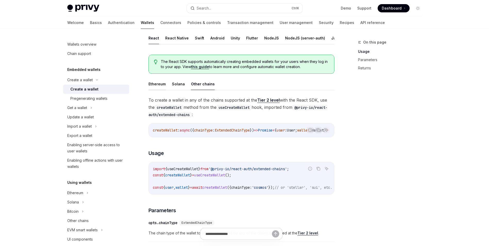
click at [155, 87] on button "Ethereum" at bounding box center [157, 84] width 17 height 12
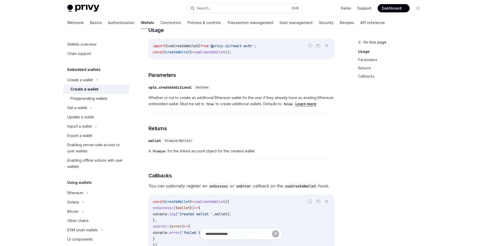
scroll to position [258, 0]
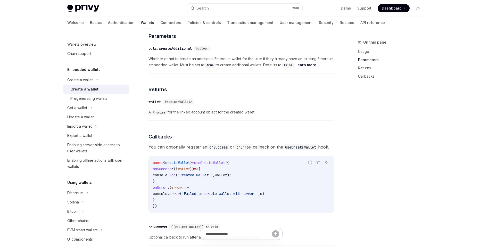
drag, startPoint x: 229, startPoint y: 131, endPoint x: 211, endPoint y: 130, distance: 18.1
click at [211, 130] on div "To create a wallet with the React SDK, use the createWallet method from the use…" at bounding box center [242, 109] width 186 height 334
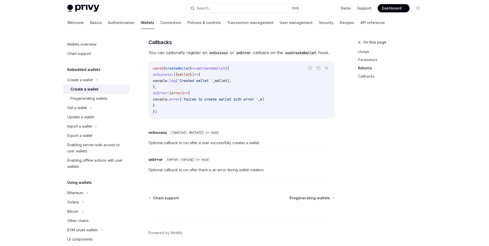
scroll to position [361, 0]
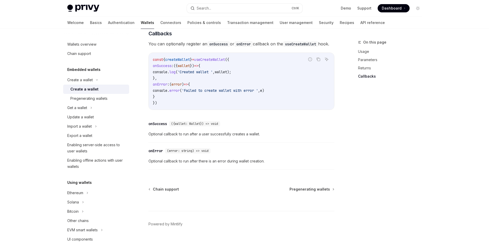
drag, startPoint x: 198, startPoint y: 107, endPoint x: 191, endPoint y: 107, distance: 6.7
click at [191, 106] on code "const { createWallet } = useCreateWallet ({ onSuccess : ({ wallet }) => { conso…" at bounding box center [241, 81] width 177 height 50
drag, startPoint x: 196, startPoint y: 109, endPoint x: 192, endPoint y: 109, distance: 3.6
click at [192, 106] on code "const { createWallet } = useCreateWallet ({ onSuccess : ({ wallet }) => { conso…" at bounding box center [241, 81] width 177 height 50
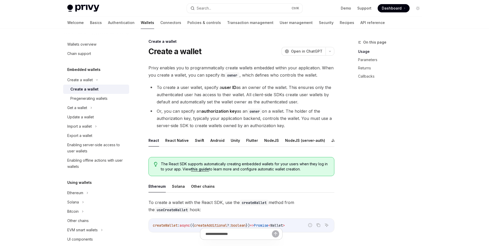
scroll to position [0, 0]
drag, startPoint x: 196, startPoint y: 64, endPoint x: 194, endPoint y: 62, distance: 2.7
drag, startPoint x: 193, startPoint y: 59, endPoint x: 186, endPoint y: 62, distance: 7.2
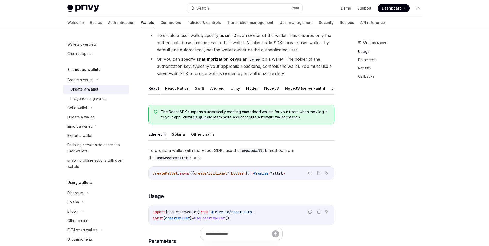
scroll to position [52, 0]
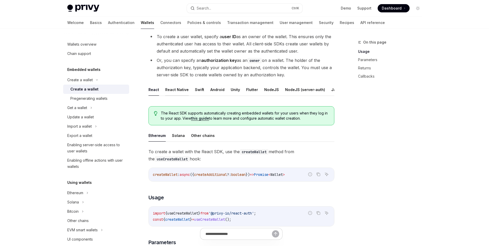
click at [168, 90] on button "React Native" at bounding box center [176, 90] width 23 height 12
click at [156, 90] on button "React" at bounding box center [154, 90] width 11 height 12
click at [247, 90] on button "NodeJS" at bounding box center [250, 90] width 15 height 12
type textarea "*"
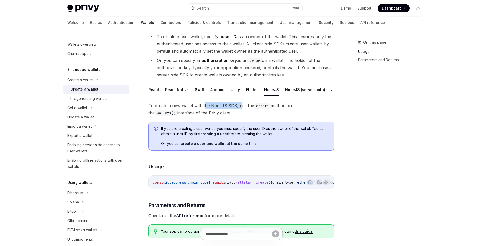
drag, startPoint x: 240, startPoint y: 100, endPoint x: 205, endPoint y: 102, distance: 35.4
click at [205, 102] on div "React React Native Swift Android Unity Flutter NodeJS NodeJS (server-auth) Java…" at bounding box center [242, 163] width 186 height 159
drag, startPoint x: 205, startPoint y: 102, endPoint x: 192, endPoint y: 100, distance: 13.3
click at [192, 101] on div "React React Native Swift Android Unity Flutter NodeJS NodeJS (server-auth) Java…" at bounding box center [242, 163] width 186 height 159
click at [243, 131] on span "If you are creating a user wallet, you must specify the user ID as the owner of…" at bounding box center [245, 131] width 168 height 10
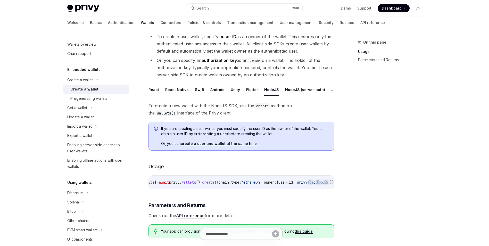
scroll to position [0, 104]
drag, startPoint x: 258, startPoint y: 192, endPoint x: 234, endPoint y: 194, distance: 24.0
click at [234, 189] on div "const { id , address , chain_type } = await privy . wallets (). create ({ chain…" at bounding box center [241, 182] width 185 height 13
drag, startPoint x: 234, startPoint y: 194, endPoint x: 228, endPoint y: 192, distance: 6.6
click at [228, 189] on div "const { id , address , chain_type } = await privy . wallets (). create ({ chain…" at bounding box center [241, 182] width 185 height 13
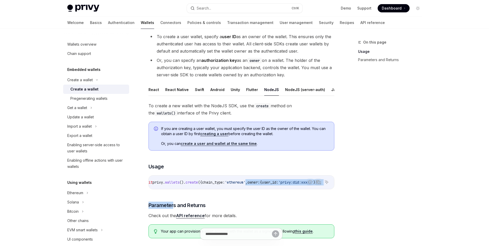
drag, startPoint x: 215, startPoint y: 196, endPoint x: 175, endPoint y: 197, distance: 40.5
click at [175, 197] on div "To create a new wallet with the NodeJS SDK, use the create method on the wallet…" at bounding box center [242, 172] width 186 height 140
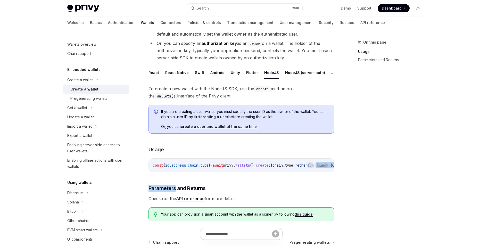
scroll to position [77, 0]
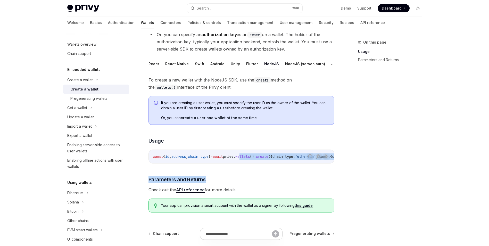
drag, startPoint x: 231, startPoint y: 169, endPoint x: 239, endPoint y: 168, distance: 7.3
click at [258, 168] on div "To create a new wallet with the NodeJS SDK, use the create method on the wallet…" at bounding box center [242, 146] width 186 height 140
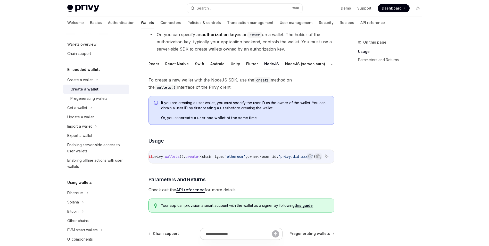
click at [341, 143] on div "On this page Usage Parameters and Returns Create a wallet Create a wallet OpenA…" at bounding box center [244, 126] width 363 height 348
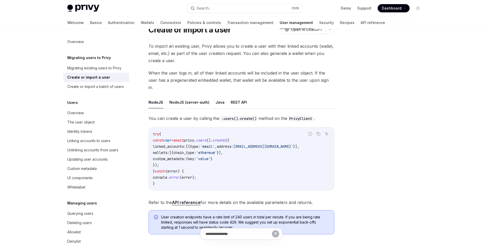
scroll to position [52, 0]
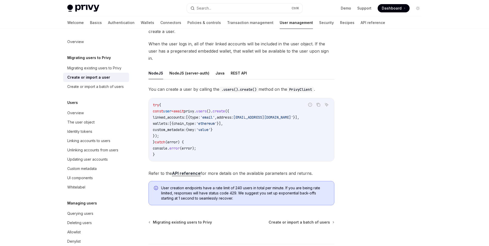
drag, startPoint x: 237, startPoint y: 119, endPoint x: 221, endPoint y: 120, distance: 16.0
click at [211, 127] on span "'value'" at bounding box center [203, 129] width 14 height 5
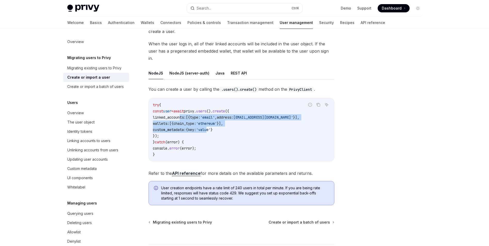
drag, startPoint x: 180, startPoint y: 111, endPoint x: 221, endPoint y: 121, distance: 42.2
click at [221, 121] on code "try { const user = await privy . users (). create ({ linked_accounts: [{ type: …" at bounding box center [241, 130] width 177 height 56
click at [211, 127] on span "'value'" at bounding box center [203, 129] width 14 height 5
drag, startPoint x: 250, startPoint y: 121, endPoint x: 188, endPoint y: 108, distance: 63.7
click at [188, 108] on code "try { const user = await privy . users (). create ({ linked_accounts: [{ type: …" at bounding box center [241, 130] width 177 height 56
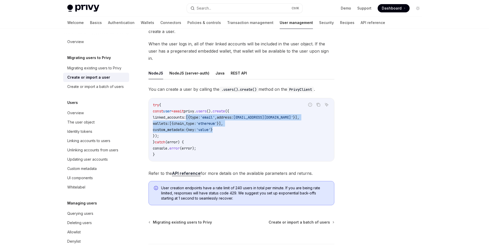
drag, startPoint x: 188, startPoint y: 108, endPoint x: 212, endPoint y: 114, distance: 25.0
click at [212, 114] on code "try { const user = await privy . users (). create ({ linked_accounts: [{ type: …" at bounding box center [241, 130] width 177 height 56
drag, startPoint x: 232, startPoint y: 121, endPoint x: 248, endPoint y: 122, distance: 16.3
click at [248, 122] on code "try { const user = await privy . users (). create ({ linked_accounts: [{ type: …" at bounding box center [241, 130] width 177 height 56
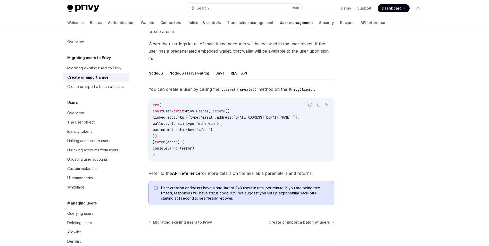
drag, startPoint x: 245, startPoint y: 122, endPoint x: 226, endPoint y: 121, distance: 19.1
click at [211, 127] on span "'value'" at bounding box center [203, 129] width 14 height 5
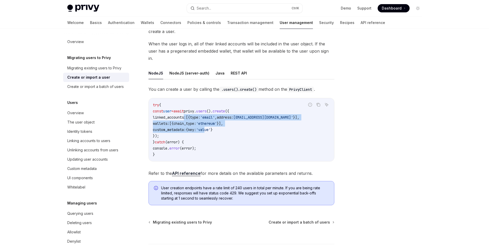
drag, startPoint x: 187, startPoint y: 112, endPoint x: 217, endPoint y: 122, distance: 31.1
click at [217, 122] on code "try { const user = await privy . users (). create ({ linked_accounts: [{ type: …" at bounding box center [241, 130] width 177 height 56
click at [211, 127] on span "'value'" at bounding box center [203, 129] width 14 height 5
drag, startPoint x: 231, startPoint y: 123, endPoint x: 171, endPoint y: 113, distance: 60.9
click at [171, 113] on code "try { const user = await privy . users (). create ({ linked_accounts: [{ type: …" at bounding box center [241, 130] width 177 height 56
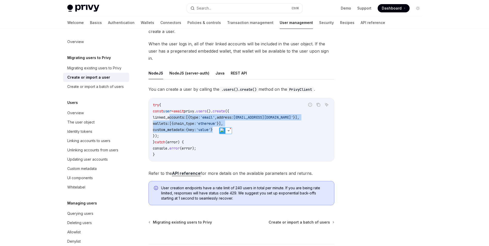
drag, startPoint x: 171, startPoint y: 113, endPoint x: 177, endPoint y: 116, distance: 6.9
click at [169, 121] on span "wallets:" at bounding box center [161, 123] width 17 height 5
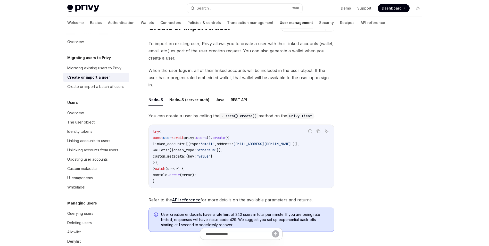
scroll to position [26, 0]
click at [219, 160] on code "try { const user = await privy . users (). create ({ linked_accounts: [{ type: …" at bounding box center [241, 156] width 177 height 56
drag, startPoint x: 235, startPoint y: 158, endPoint x: 213, endPoint y: 159, distance: 21.7
click at [213, 159] on code "try { const user = await privy . users (). create ({ linked_accounts: [{ type: …" at bounding box center [241, 156] width 177 height 56
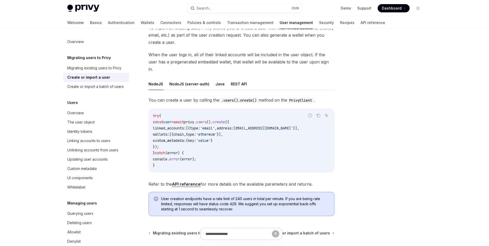
scroll to position [0, 0]
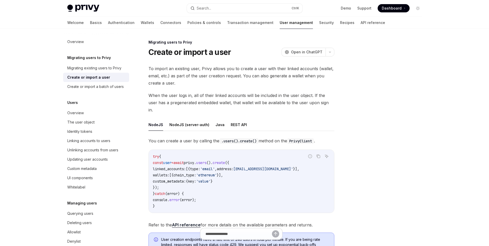
drag, startPoint x: 203, startPoint y: 142, endPoint x: 196, endPoint y: 145, distance: 8.2
click at [195, 150] on div "try { const user = await privy . users (). create ({ linked_accounts: [{ type: …" at bounding box center [241, 181] width 185 height 63
drag, startPoint x: 200, startPoint y: 147, endPoint x: 196, endPoint y: 146, distance: 3.4
click at [196, 153] on code "try { const user = await privy . users (). create ({ linked_accounts: [{ type: …" at bounding box center [241, 181] width 177 height 56
drag, startPoint x: 221, startPoint y: 155, endPoint x: 208, endPoint y: 157, distance: 13.2
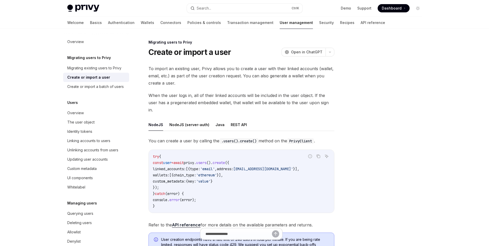
click at [194, 160] on span "privy" at bounding box center [189, 162] width 10 height 5
drag, startPoint x: 214, startPoint y: 159, endPoint x: 206, endPoint y: 160, distance: 7.6
click at [200, 167] on span "type:" at bounding box center [195, 169] width 10 height 5
